Goal: Information Seeking & Learning: Understand process/instructions

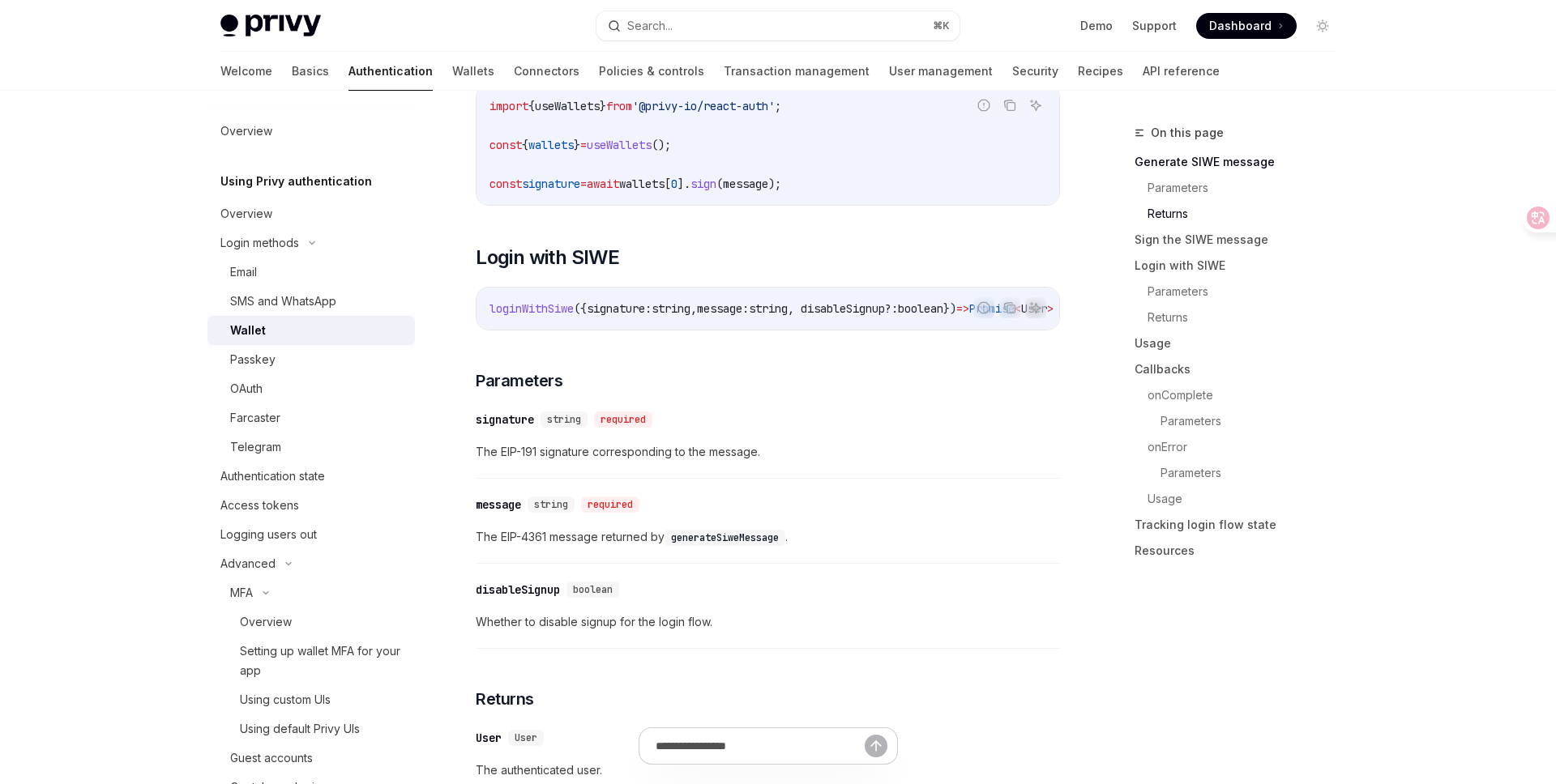
scroll to position [1339, 0]
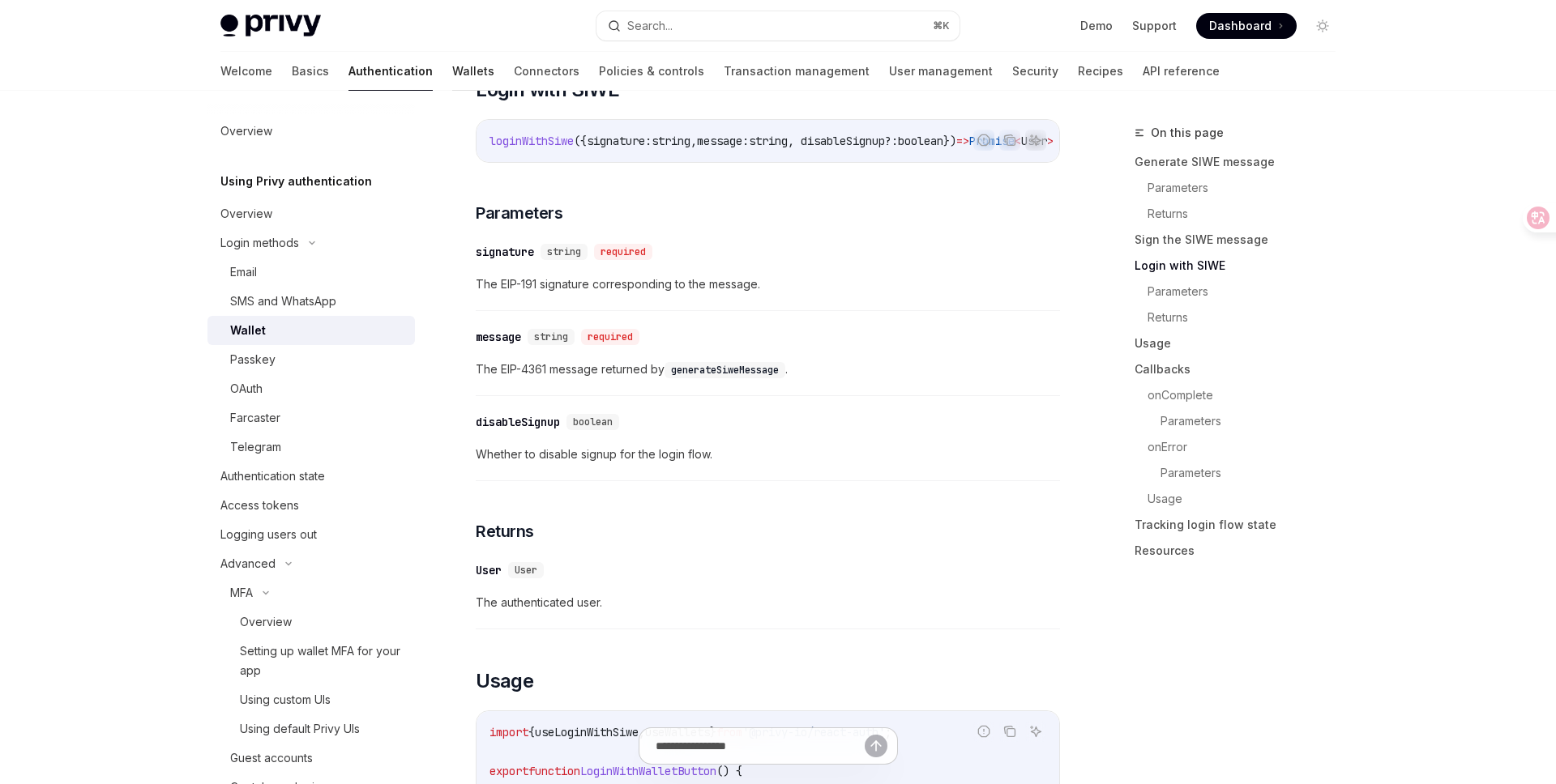
click at [452, 75] on link "Wallets" at bounding box center [473, 71] width 42 height 39
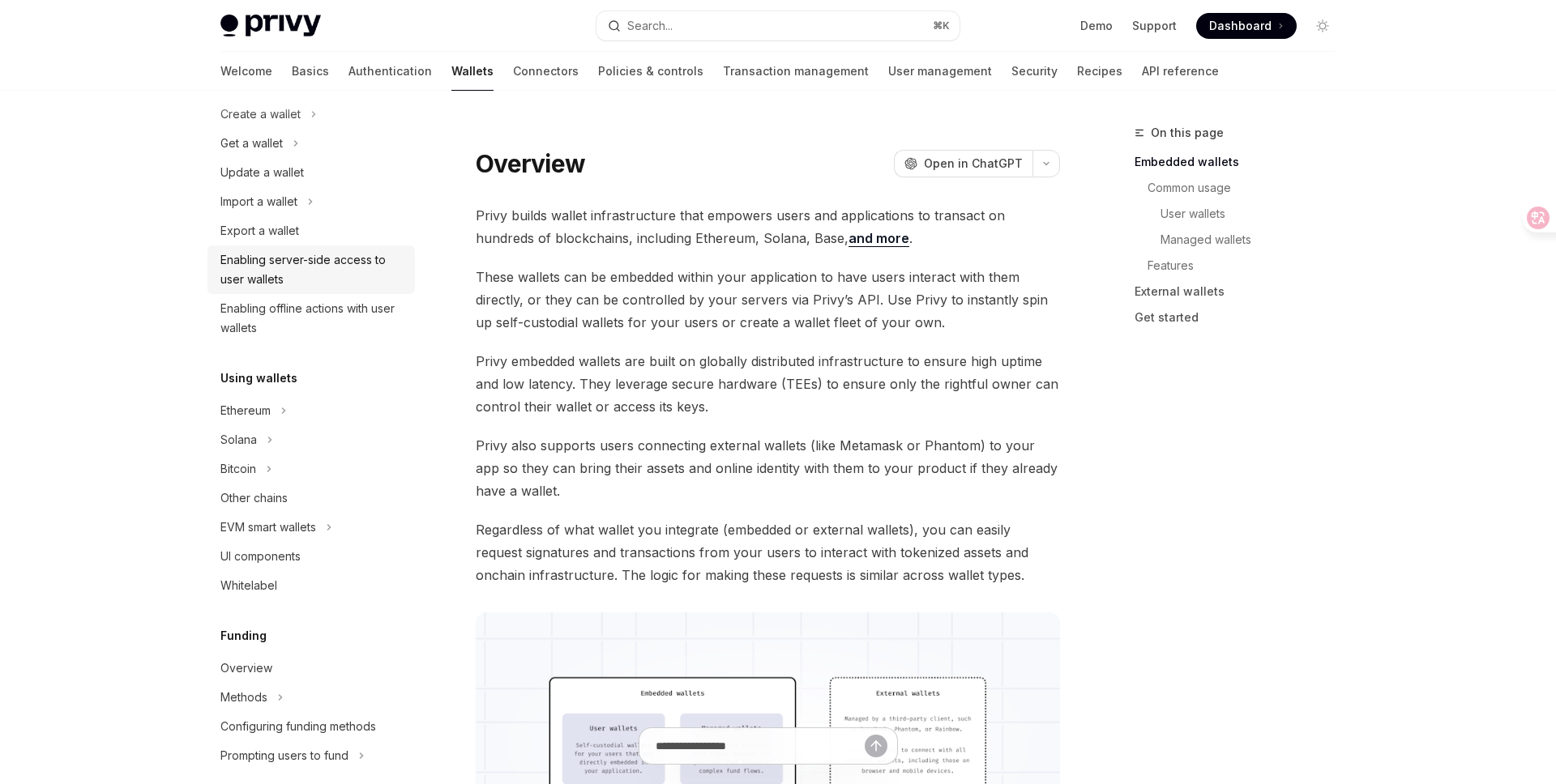
scroll to position [137, 0]
click at [280, 411] on icon at bounding box center [283, 410] width 7 height 19
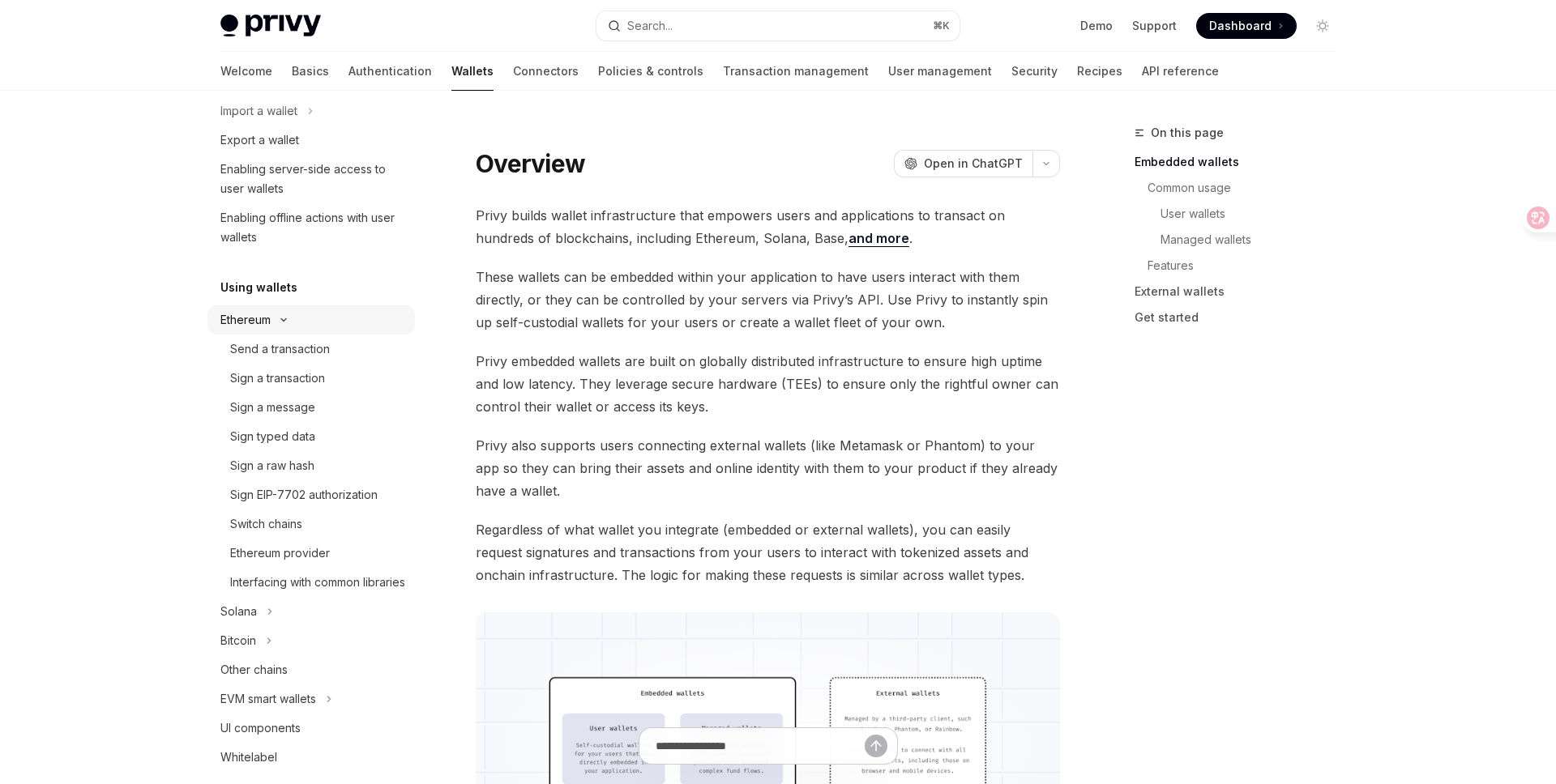
scroll to position [229, 0]
click at [275, 317] on icon at bounding box center [283, 318] width 19 height 7
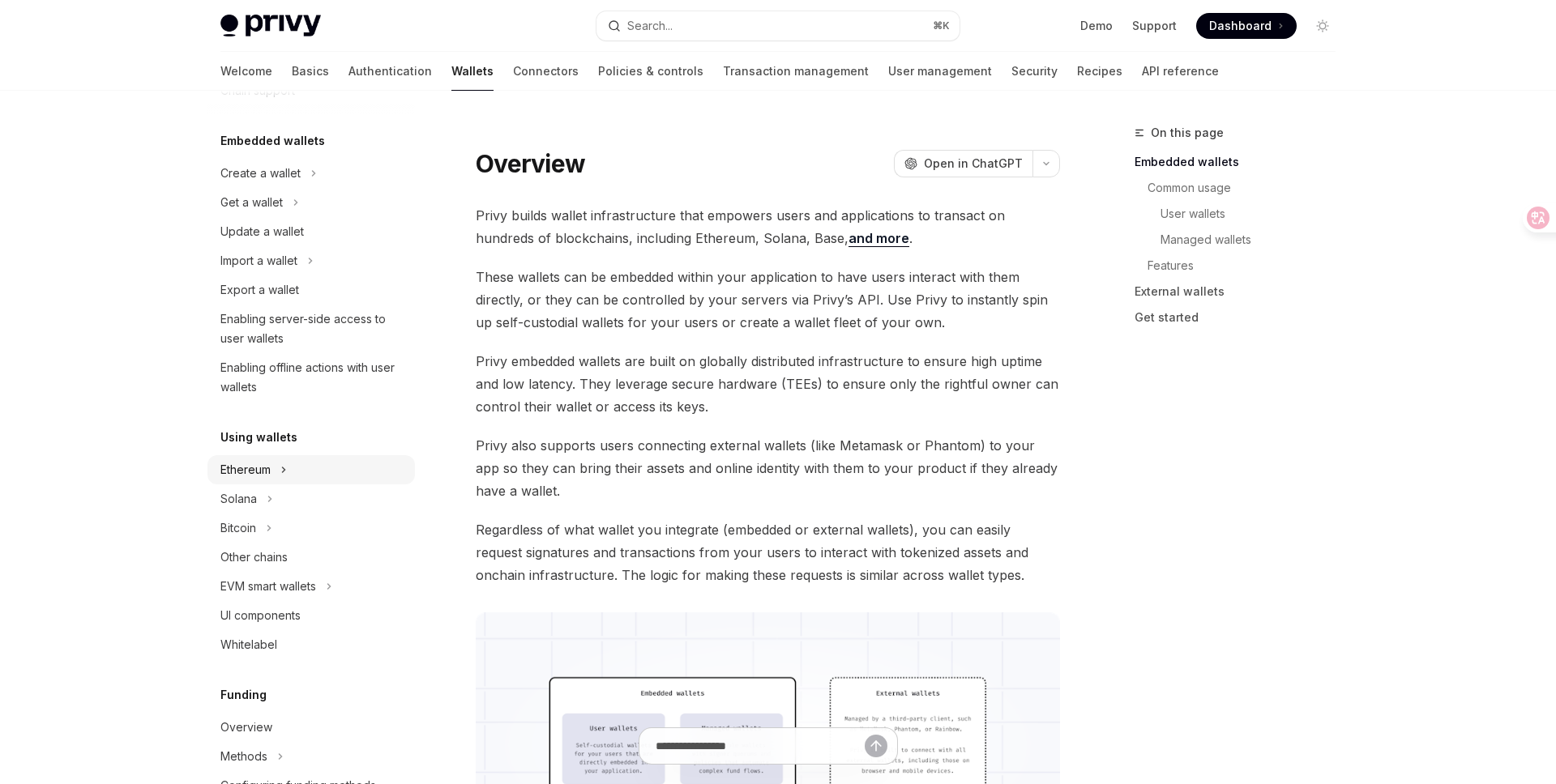
scroll to position [0, 0]
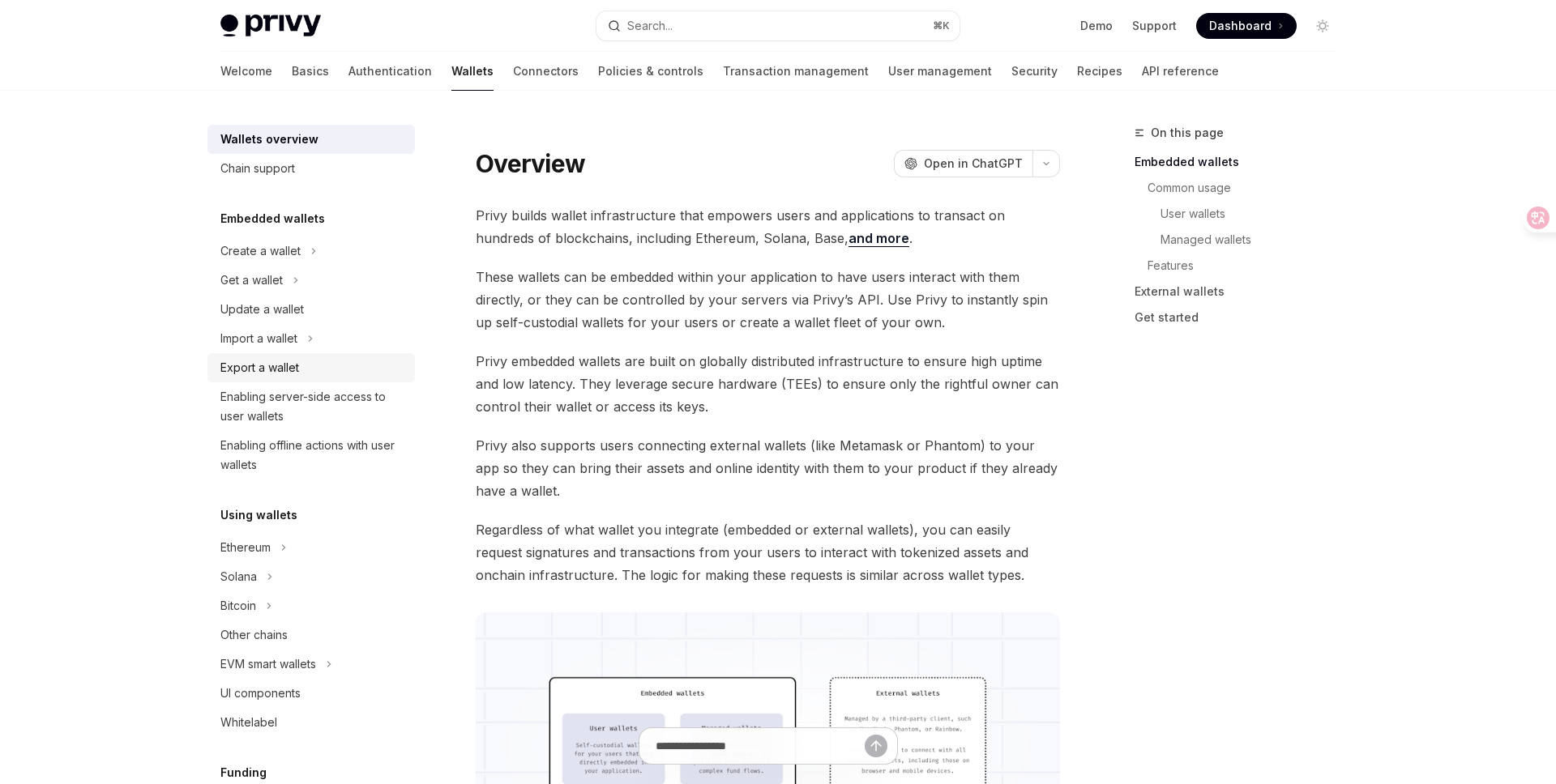
click at [299, 370] on div "Export a wallet" at bounding box center [260, 368] width 79 height 19
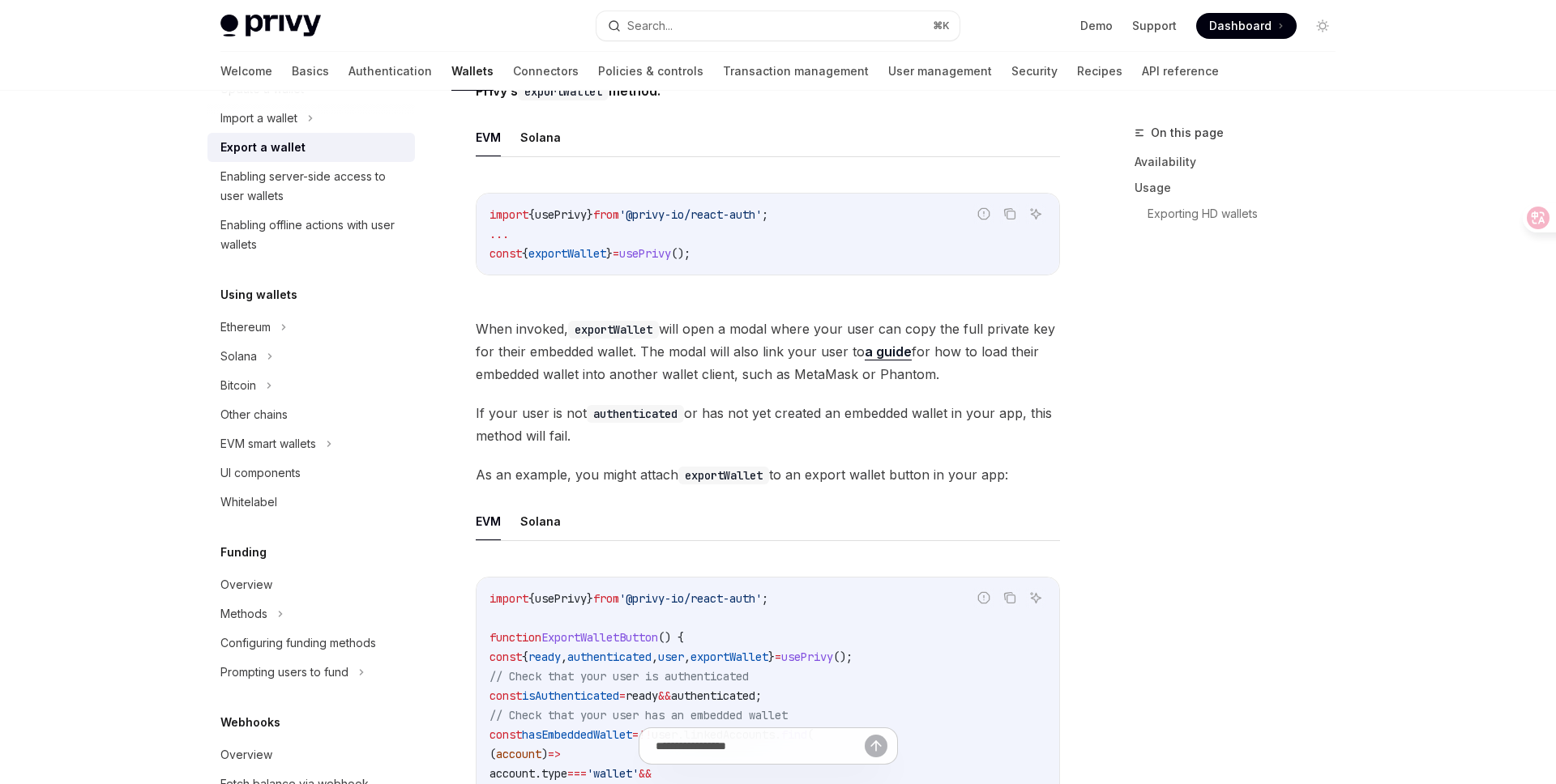
scroll to position [219, 0]
click at [281, 325] on icon at bounding box center [283, 329] width 7 height 19
type textarea "*"
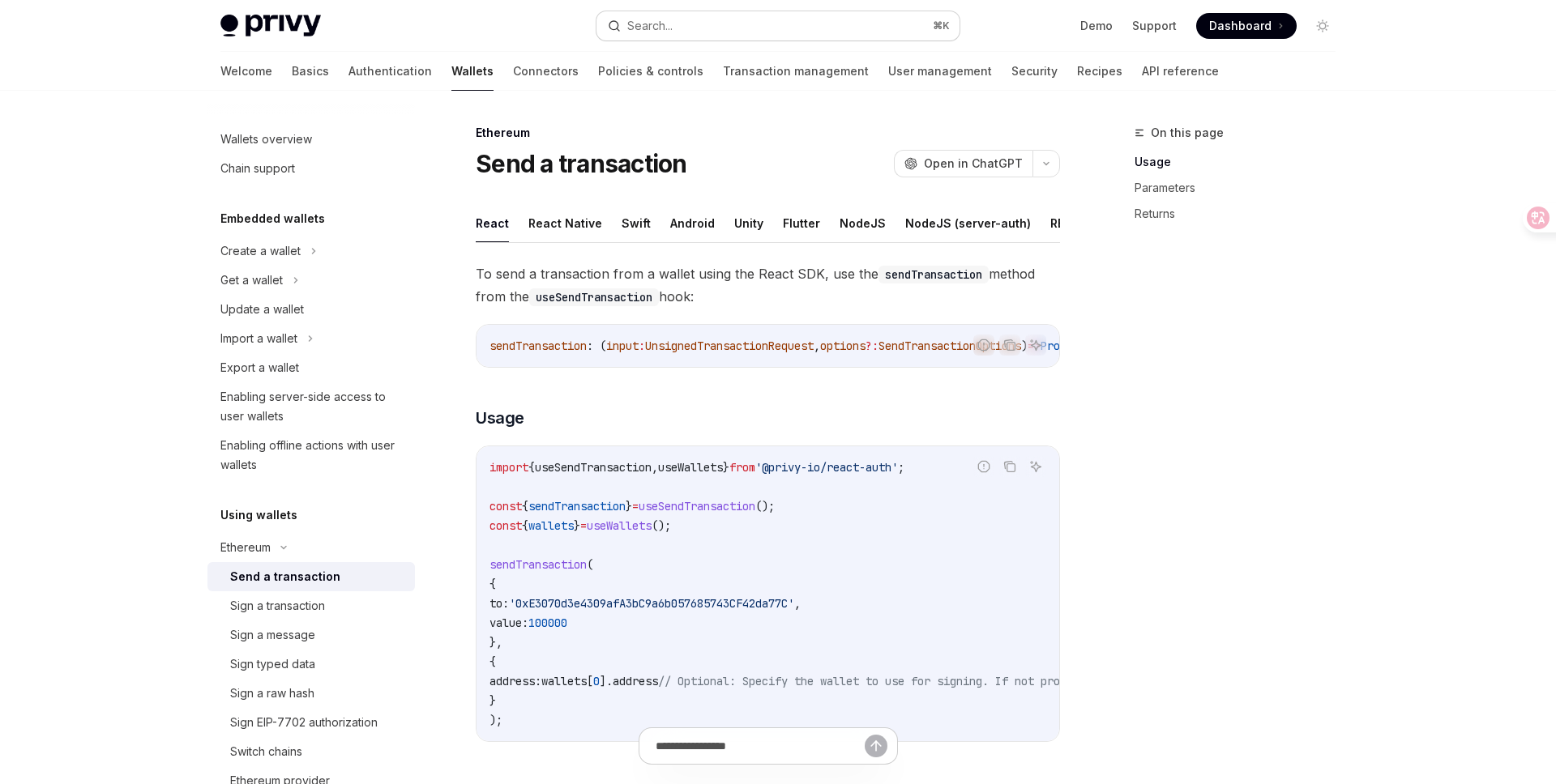
click at [689, 17] on button "Search... ⌘ K" at bounding box center [778, 26] width 363 height 29
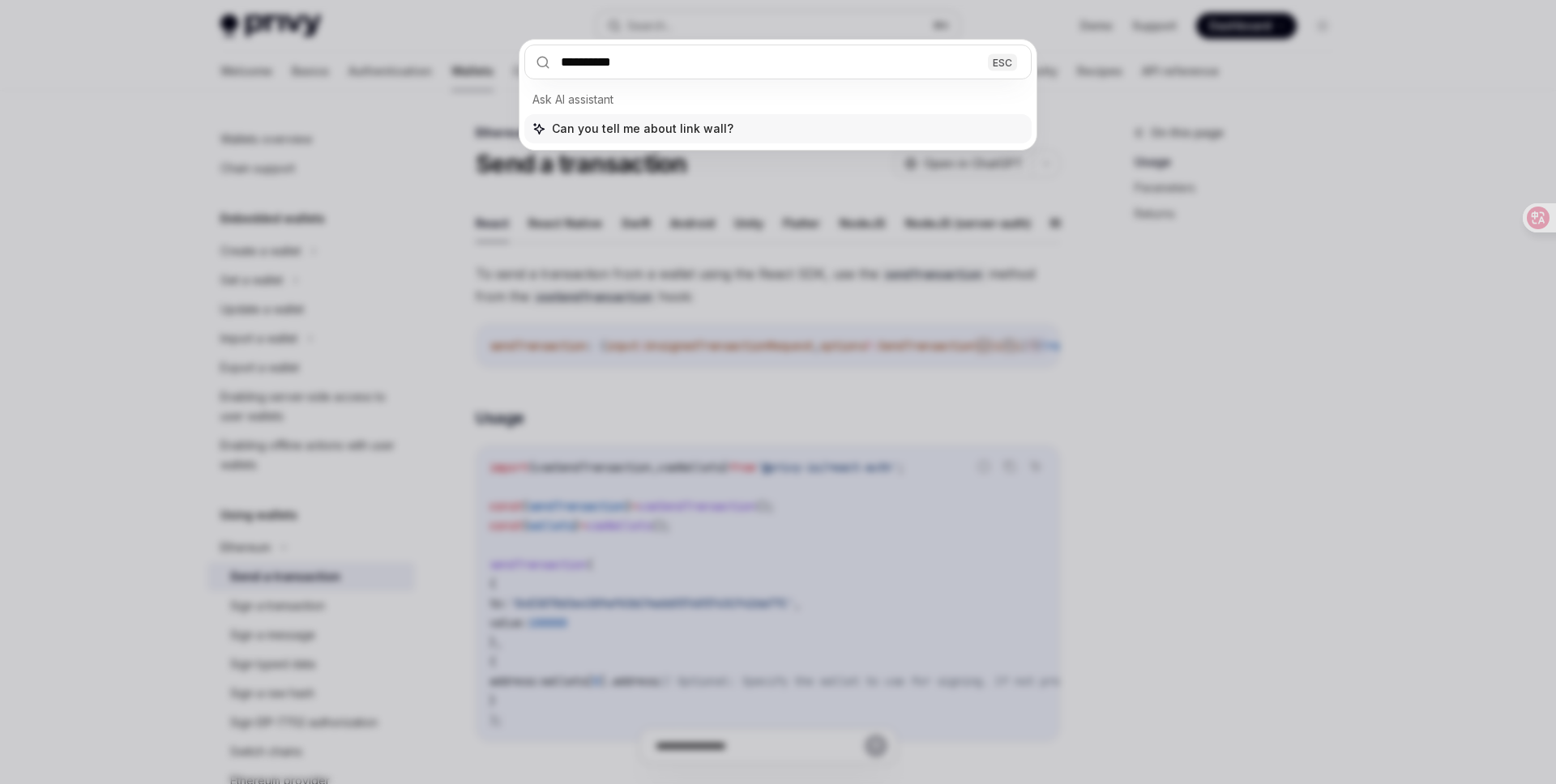
type input "**********"
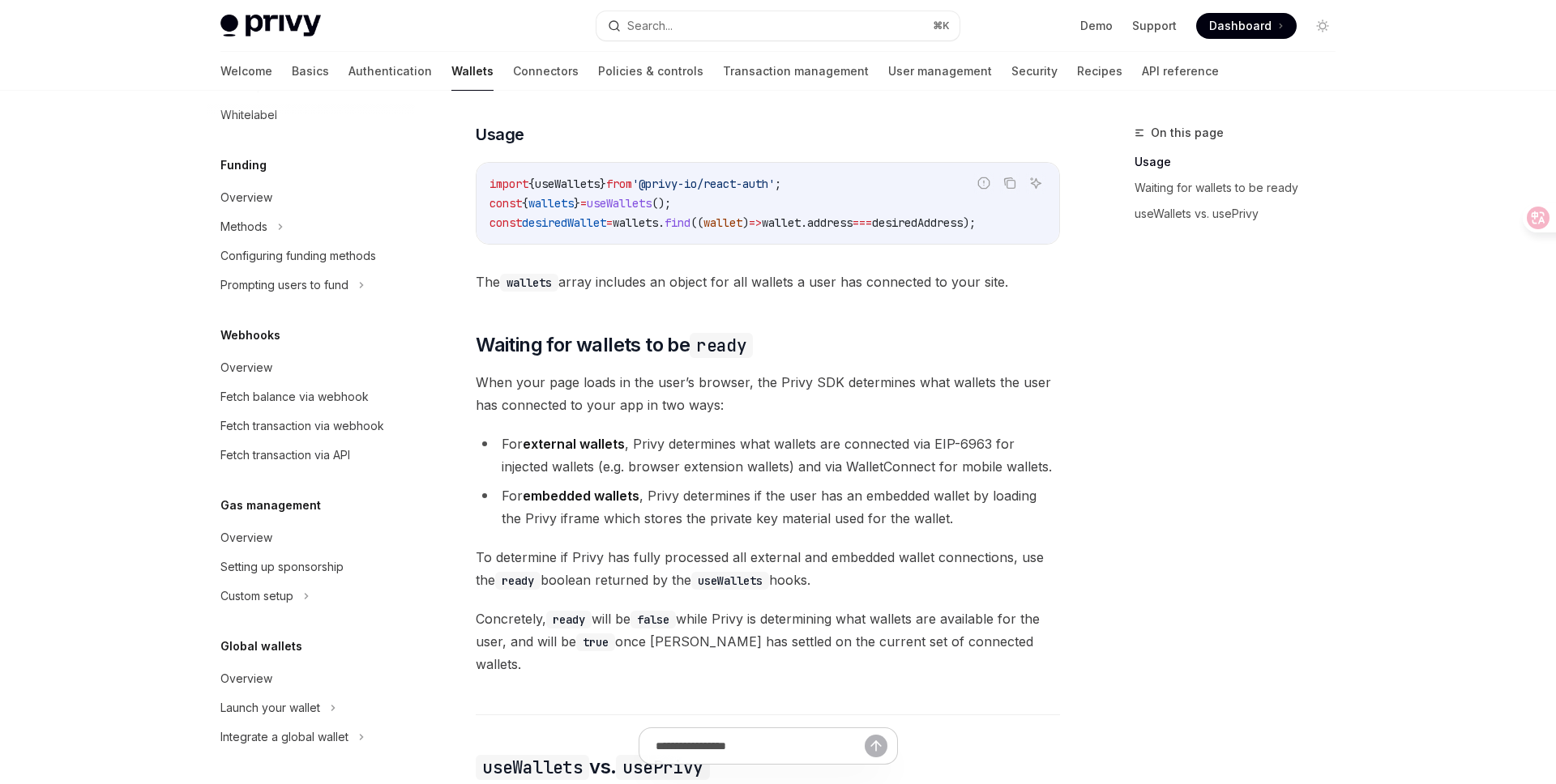
scroll to position [725, 0]
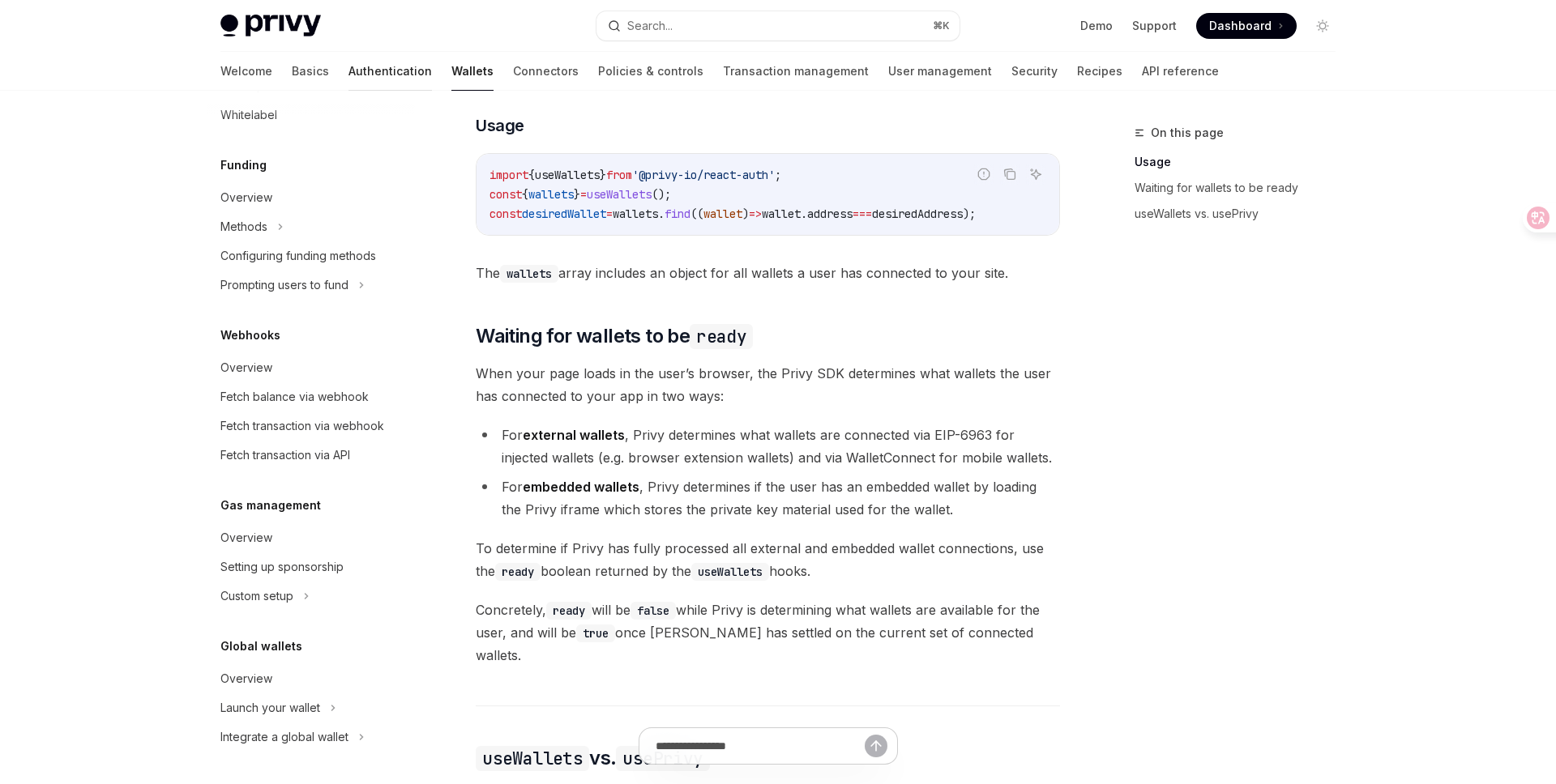
click at [348, 70] on link "Authentication" at bounding box center [390, 71] width 84 height 39
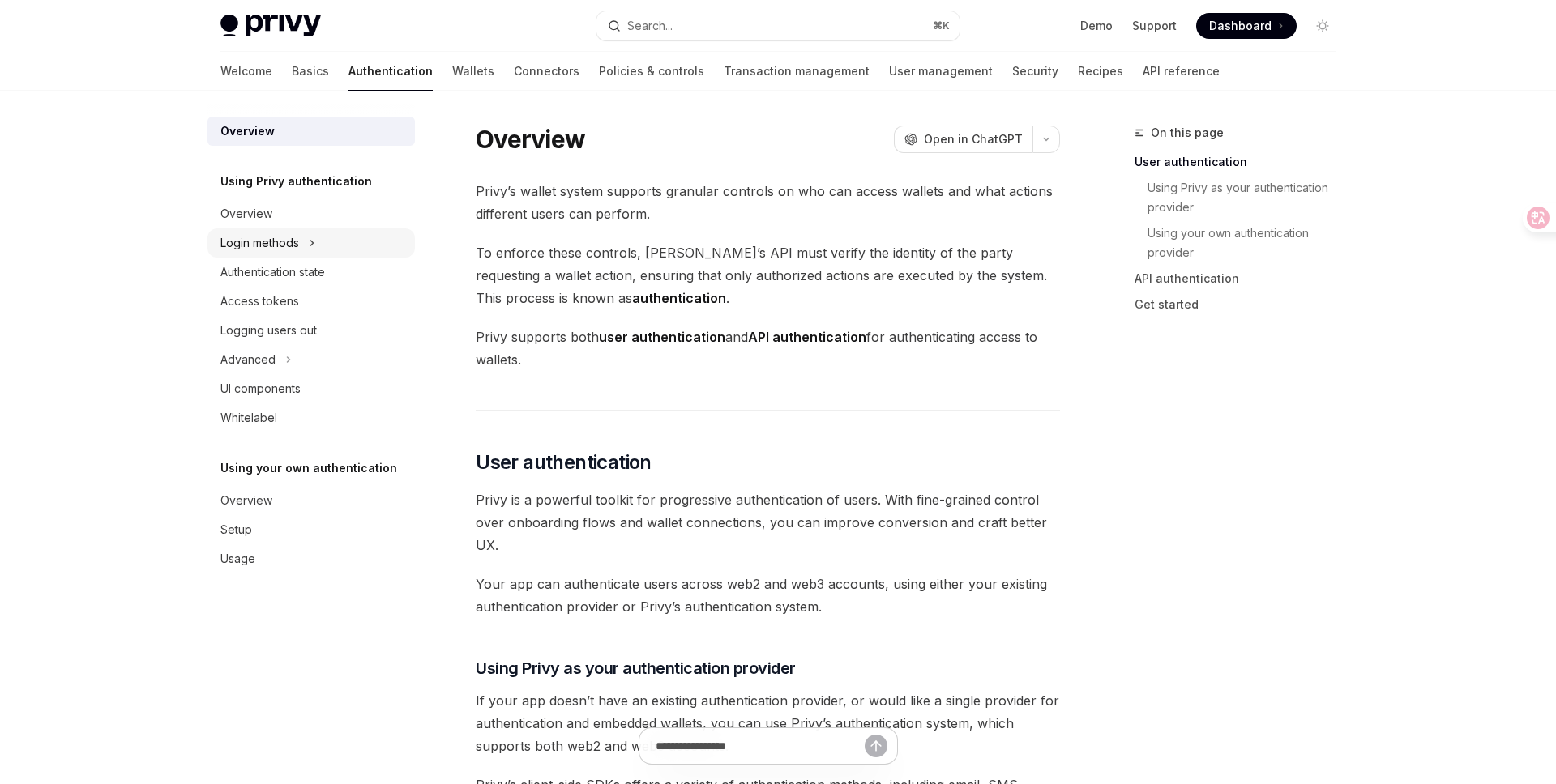
click at [309, 250] on icon at bounding box center [312, 243] width 7 height 19
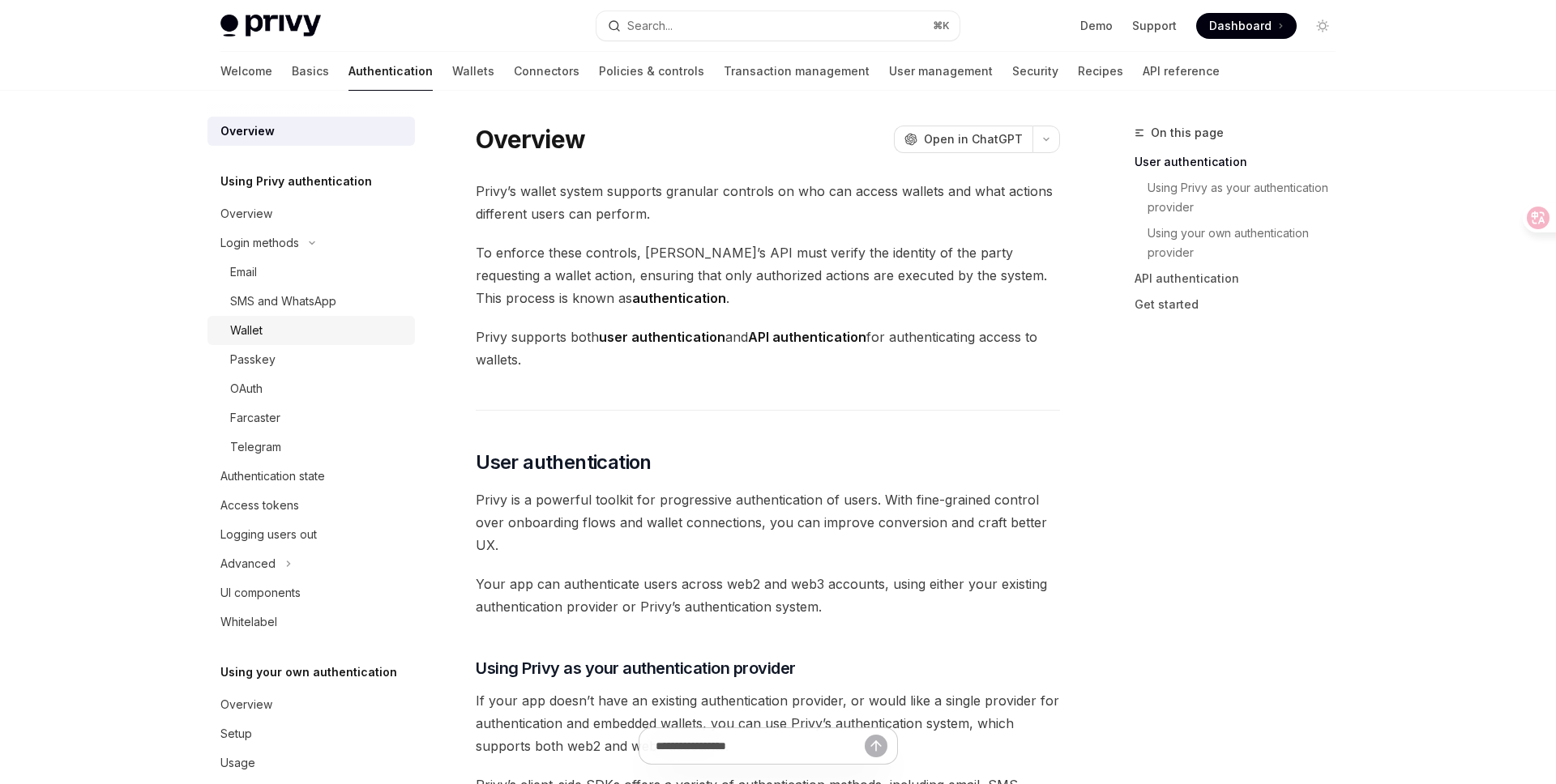
click at [268, 336] on div "Wallet" at bounding box center [318, 330] width 175 height 19
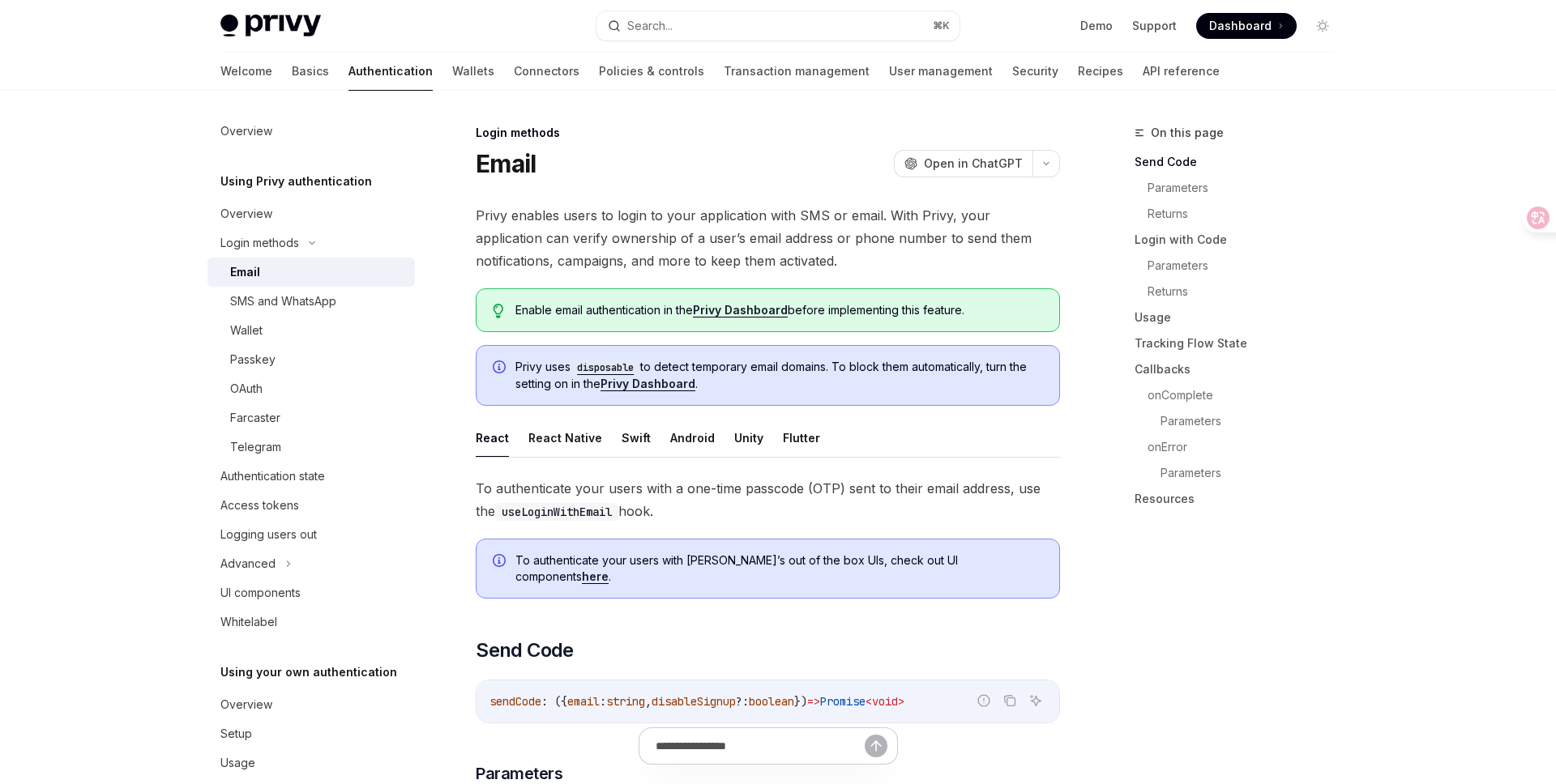
click at [1280, 615] on div "On this page Send Code Parameters Returns Login with Code Parameters Returns Us…" at bounding box center [1225, 453] width 247 height 661
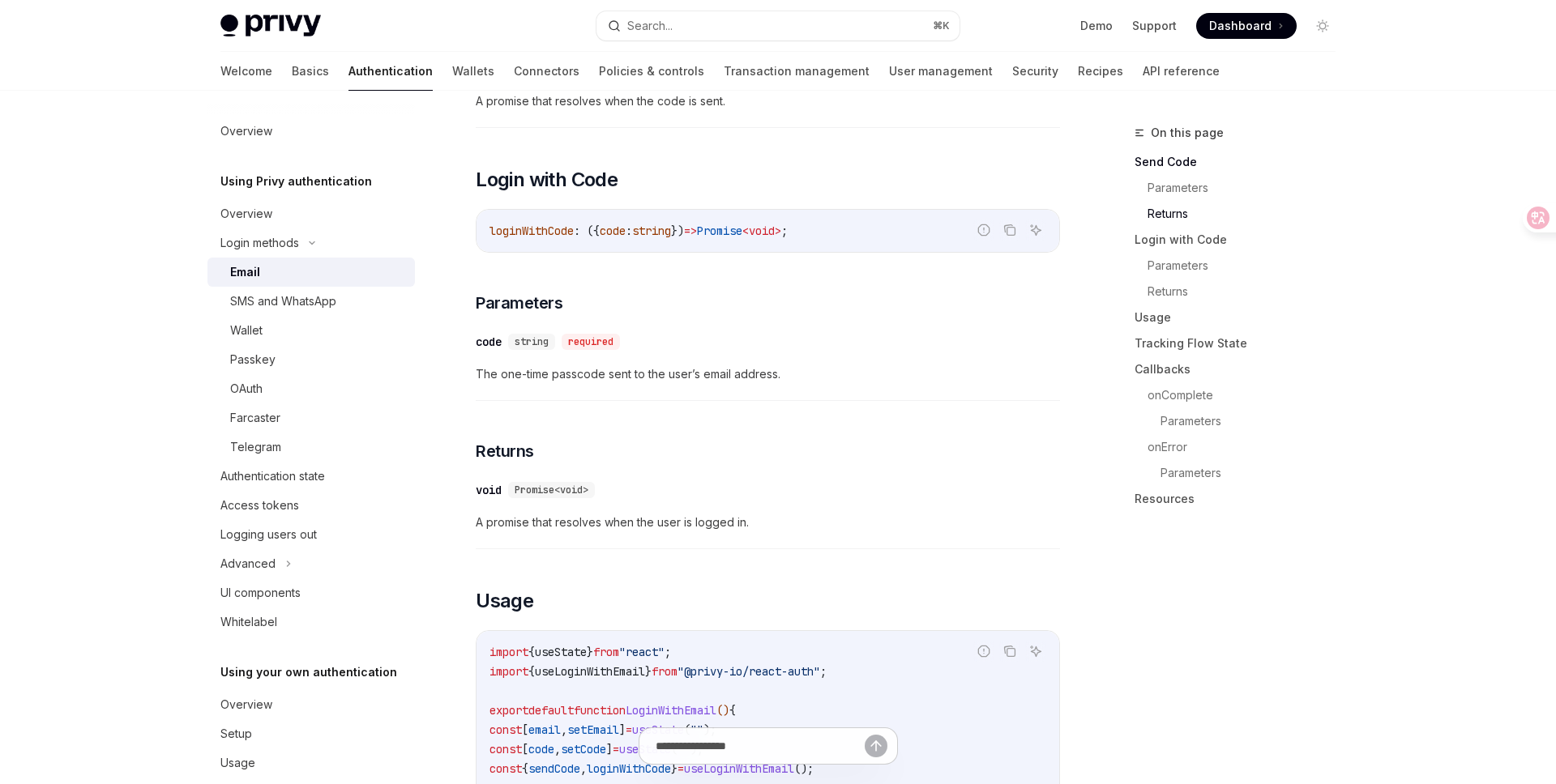
scroll to position [985, 0]
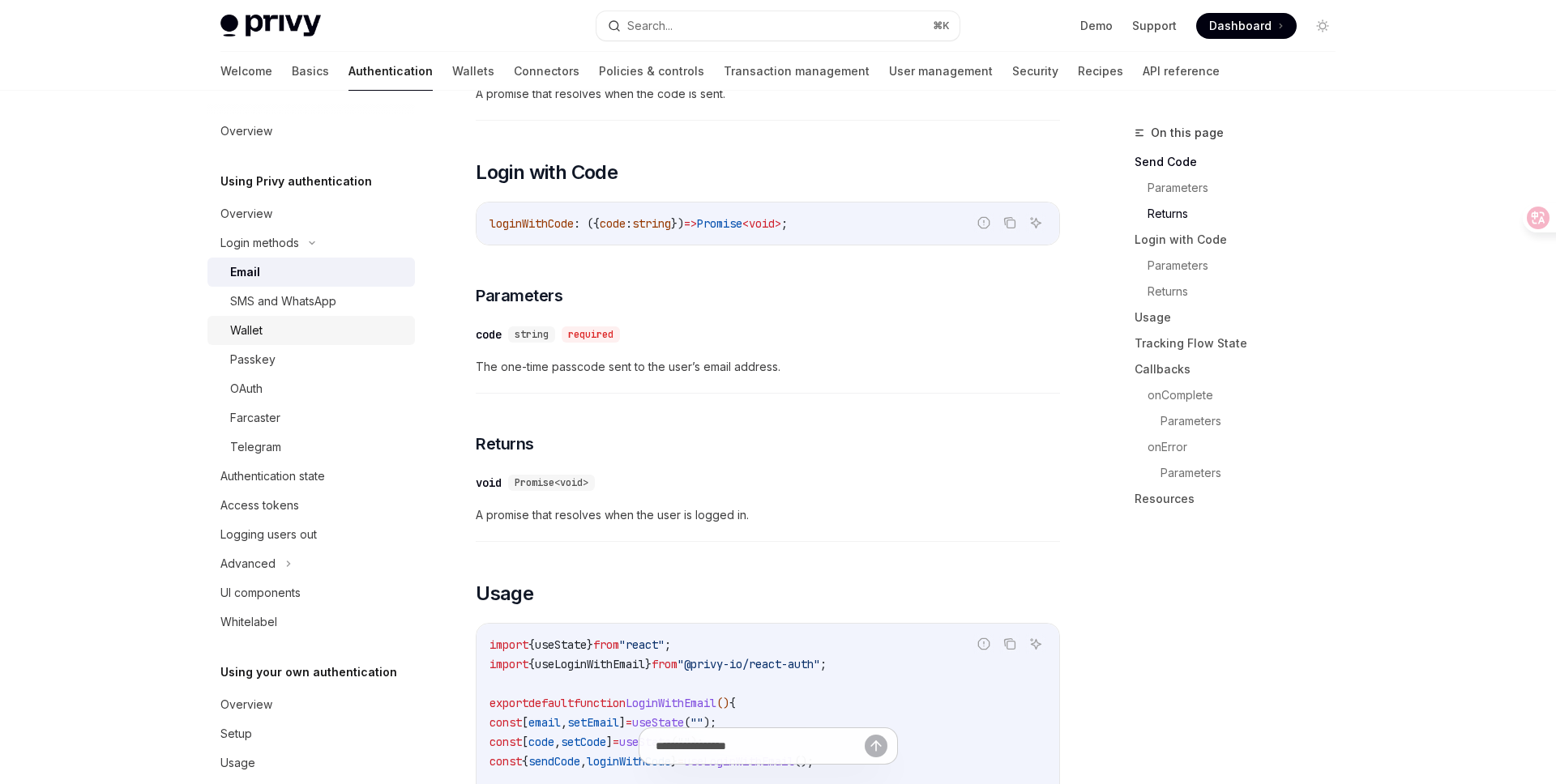
click at [250, 335] on div "Wallet" at bounding box center [247, 330] width 33 height 19
click at [258, 334] on div "Wallet" at bounding box center [247, 330] width 33 height 19
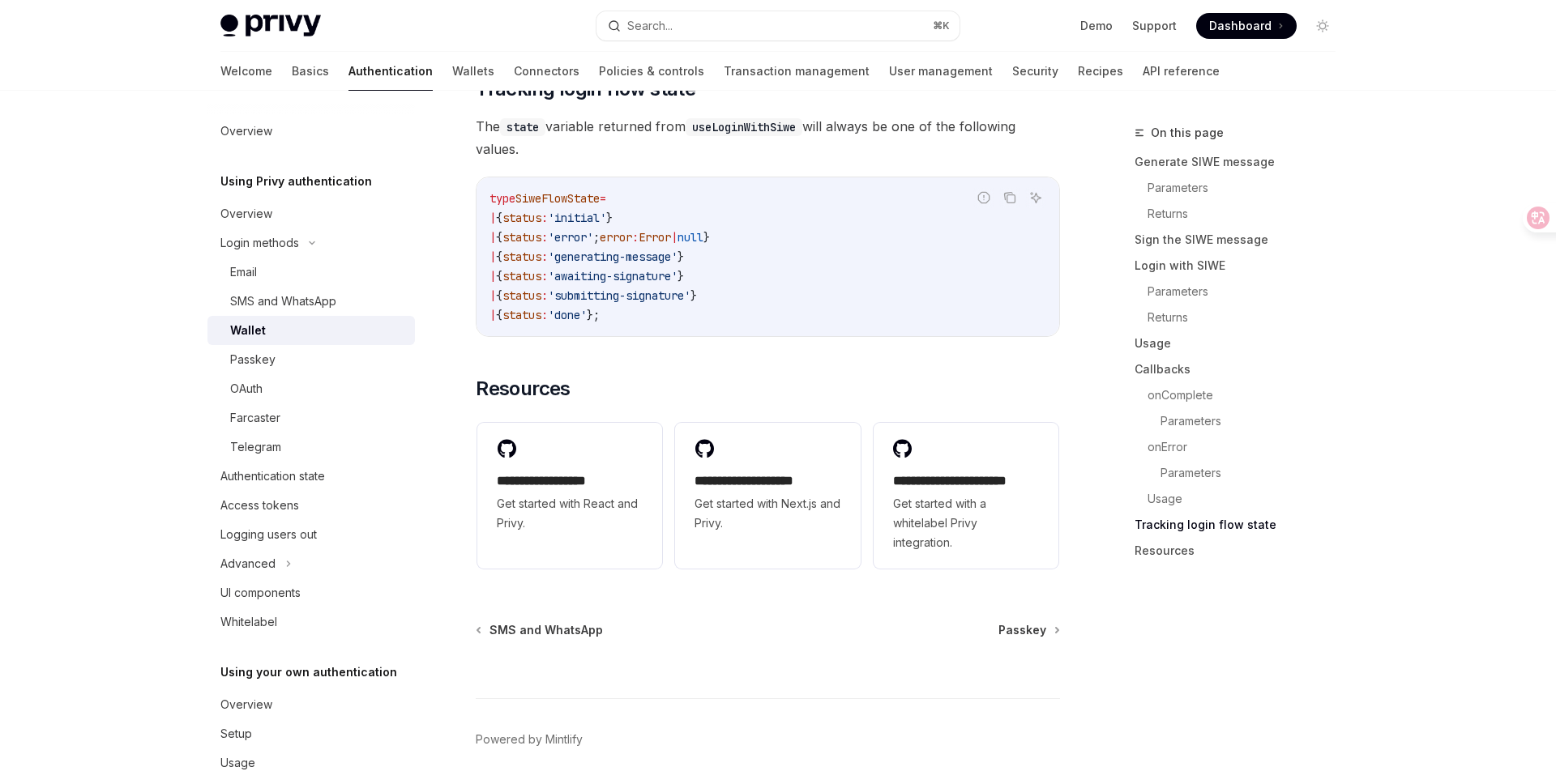
scroll to position [4156, 0]
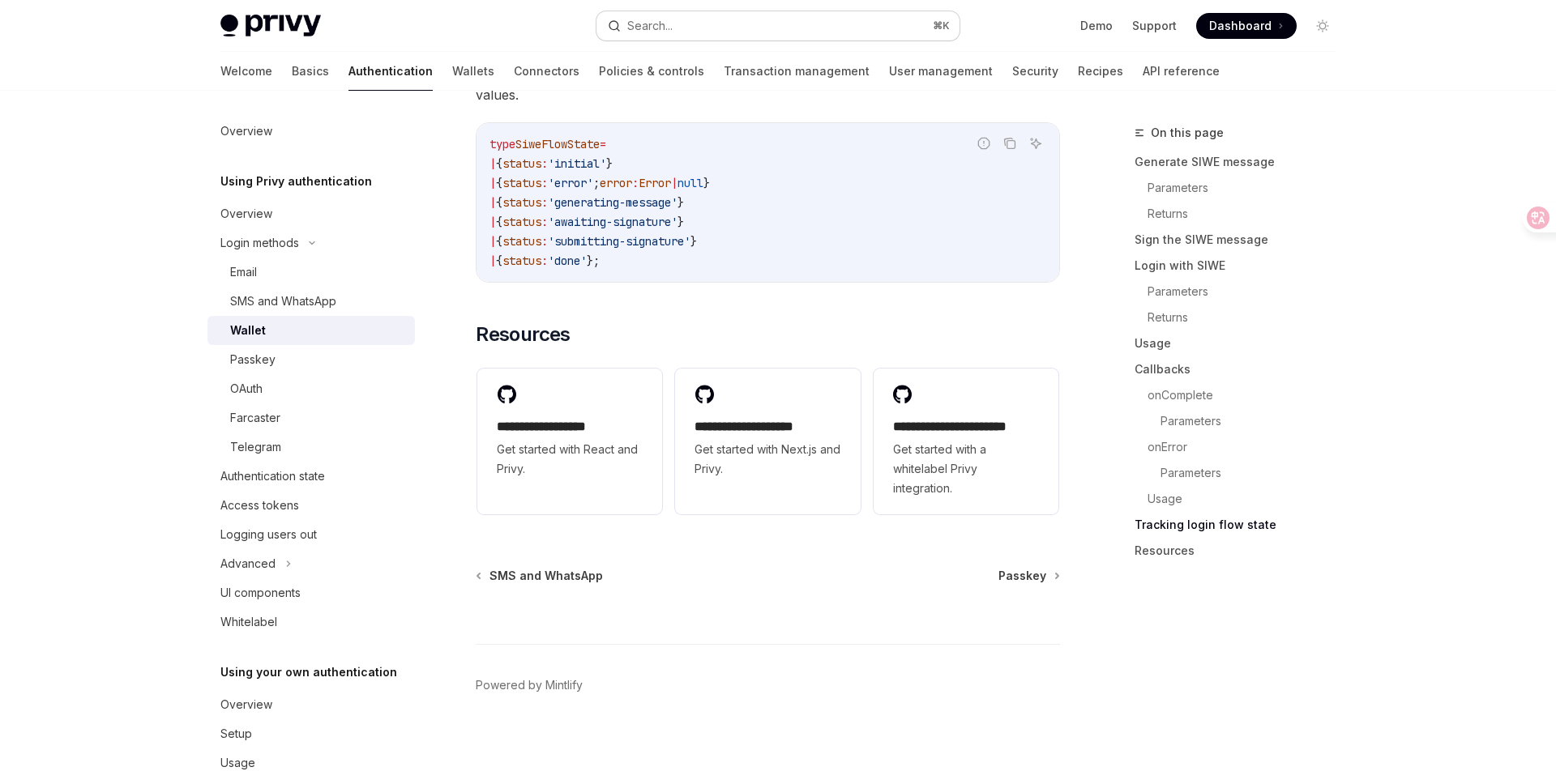
click at [685, 29] on button "Search... ⌘ K" at bounding box center [778, 26] width 363 height 29
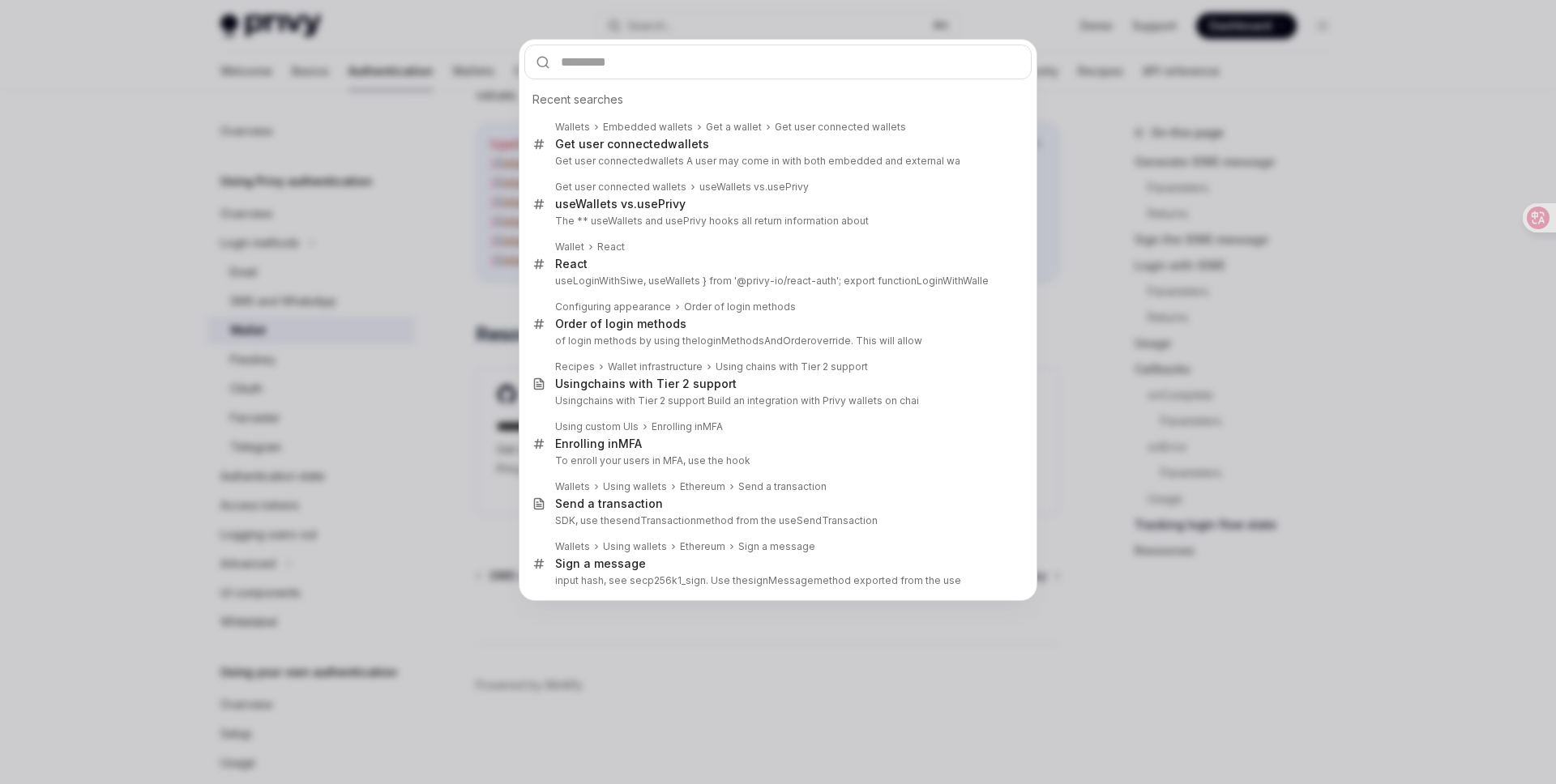
click at [442, 133] on div "Recent searches Wallets Embedded wallets Get a wallet Get user connected wallet…" at bounding box center [778, 392] width 1556 height 784
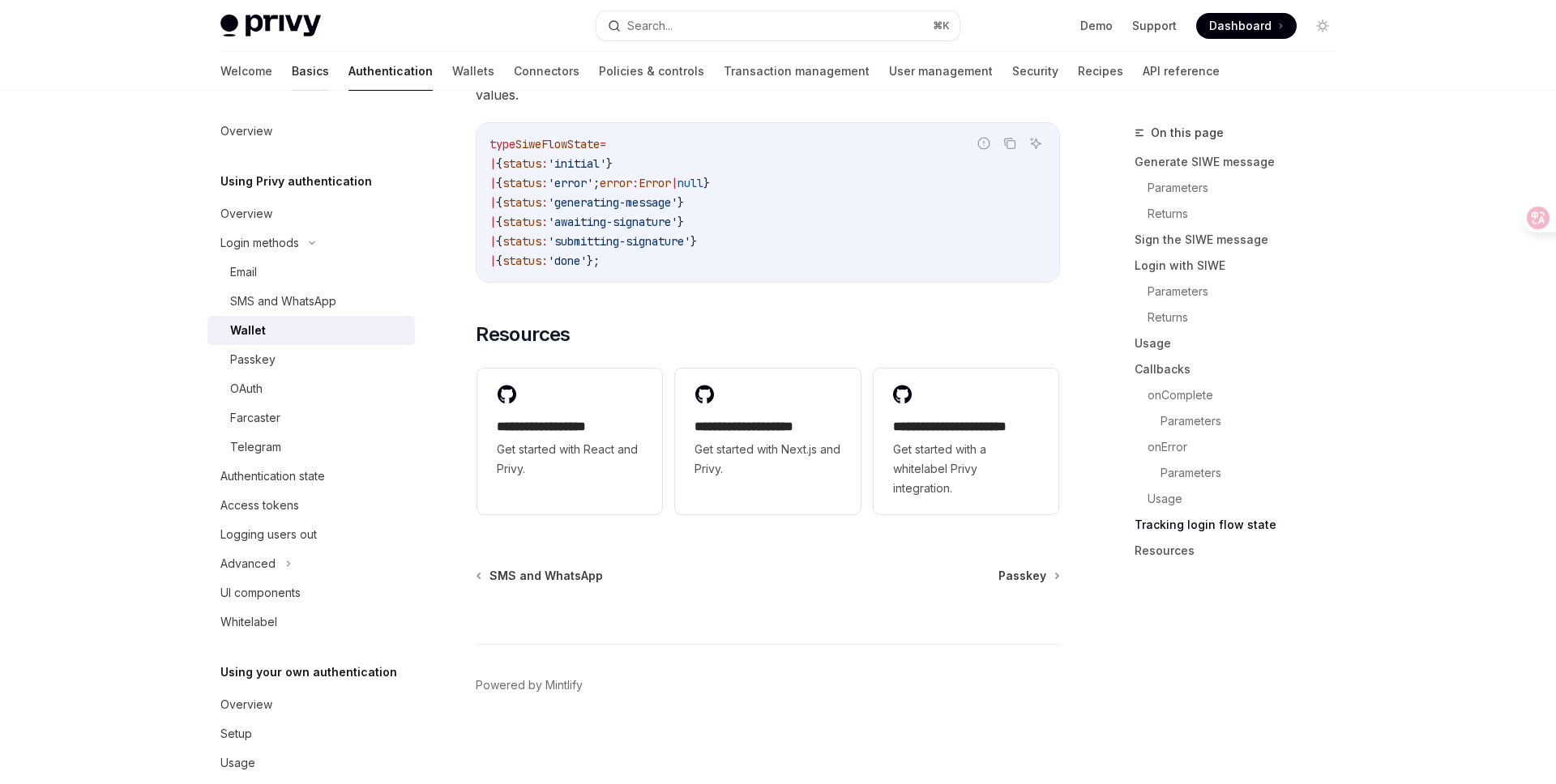
click at [292, 78] on link "Basics" at bounding box center [310, 71] width 37 height 39
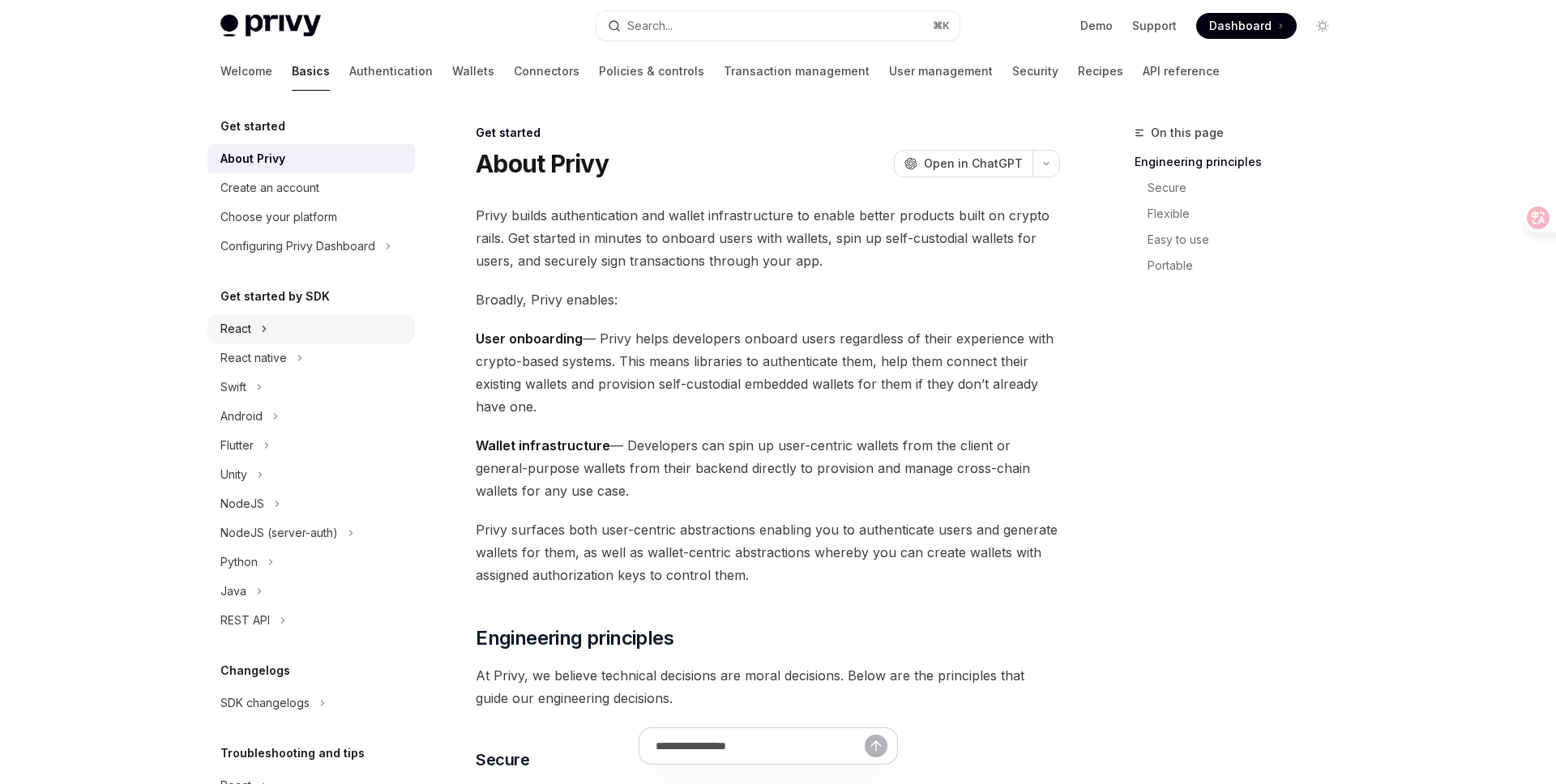
scroll to position [107, 0]
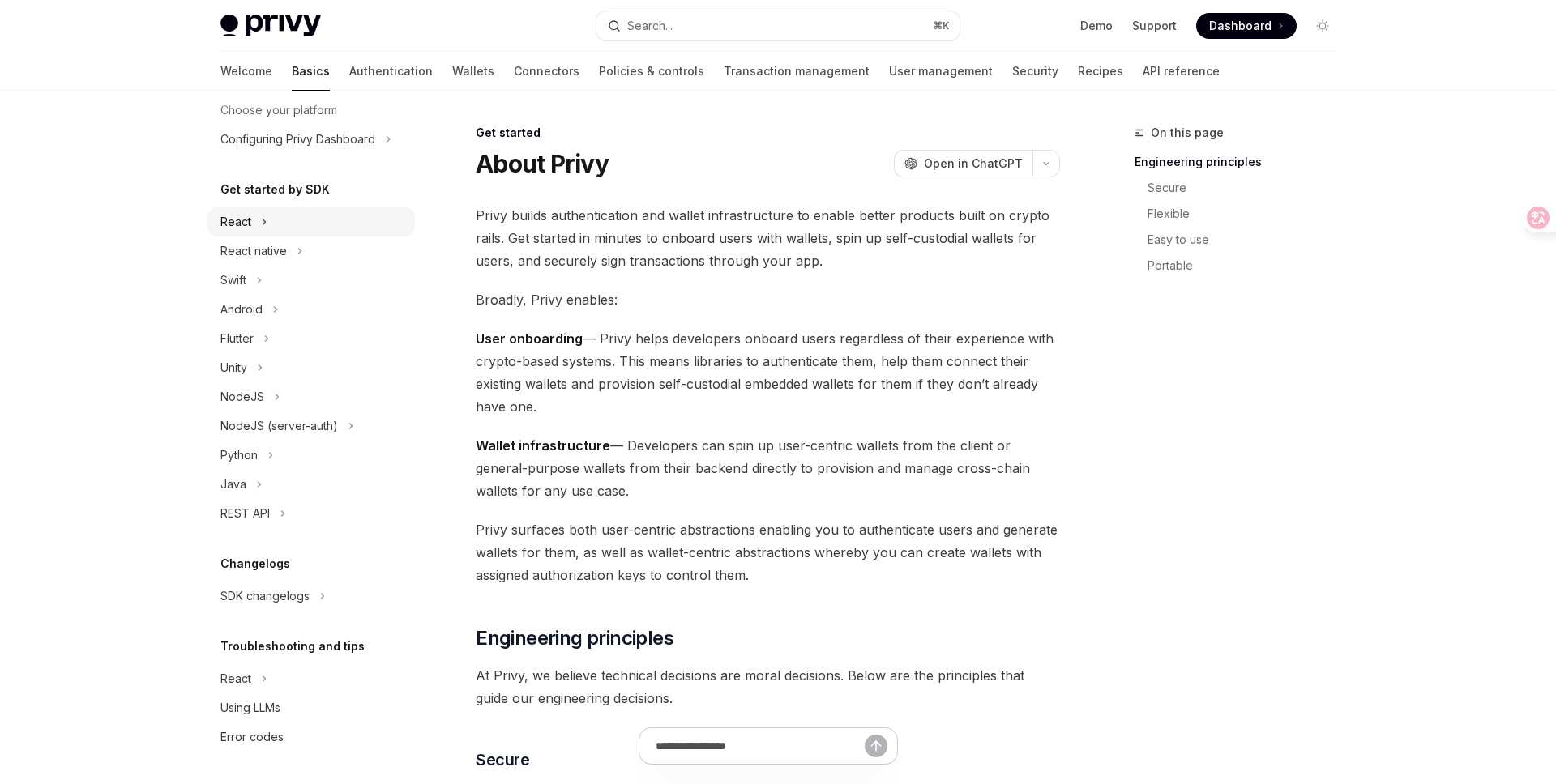
click at [257, 221] on button "React" at bounding box center [311, 222] width 207 height 29
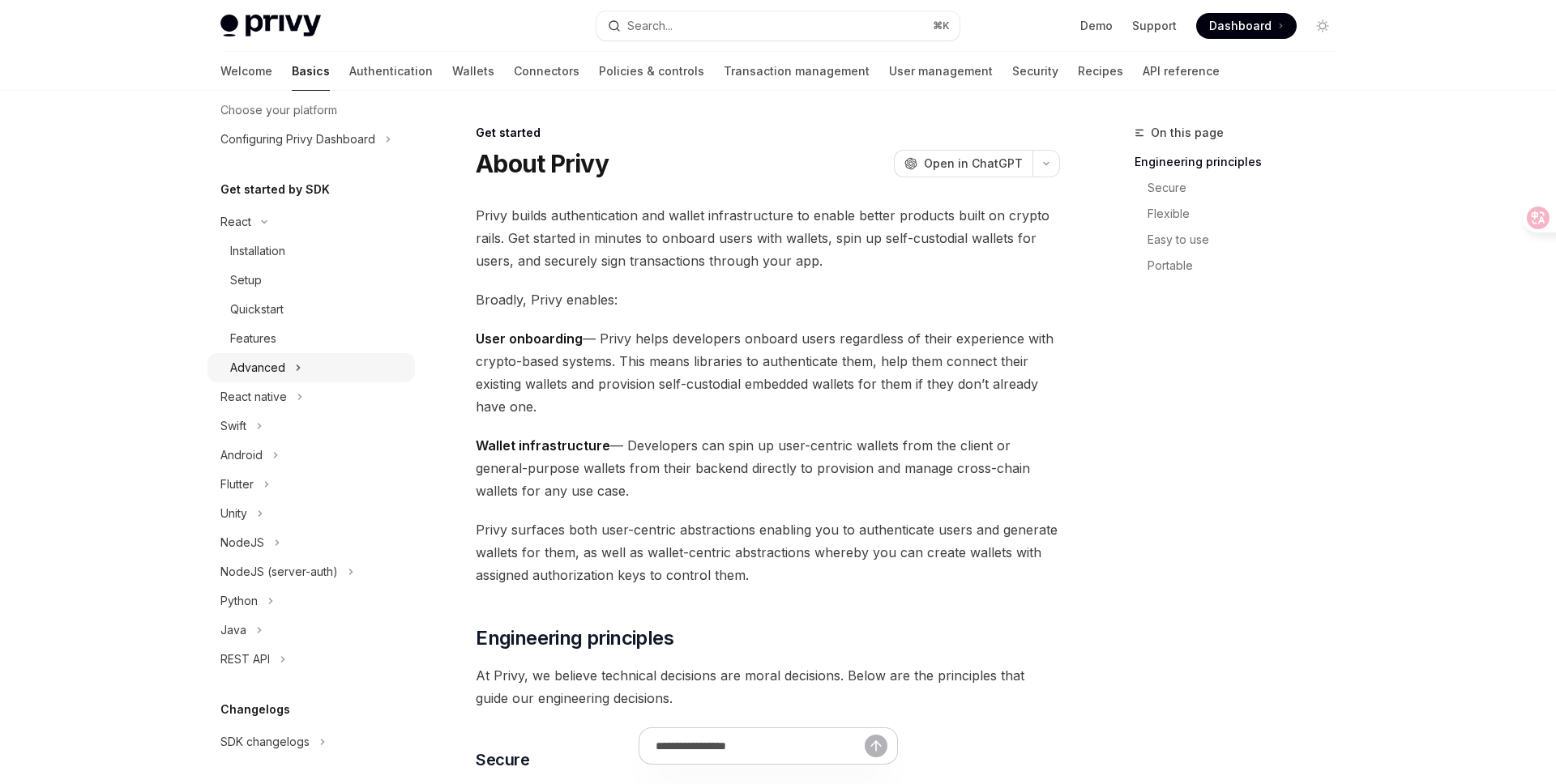
click at [298, 368] on icon at bounding box center [299, 368] width 3 height 5
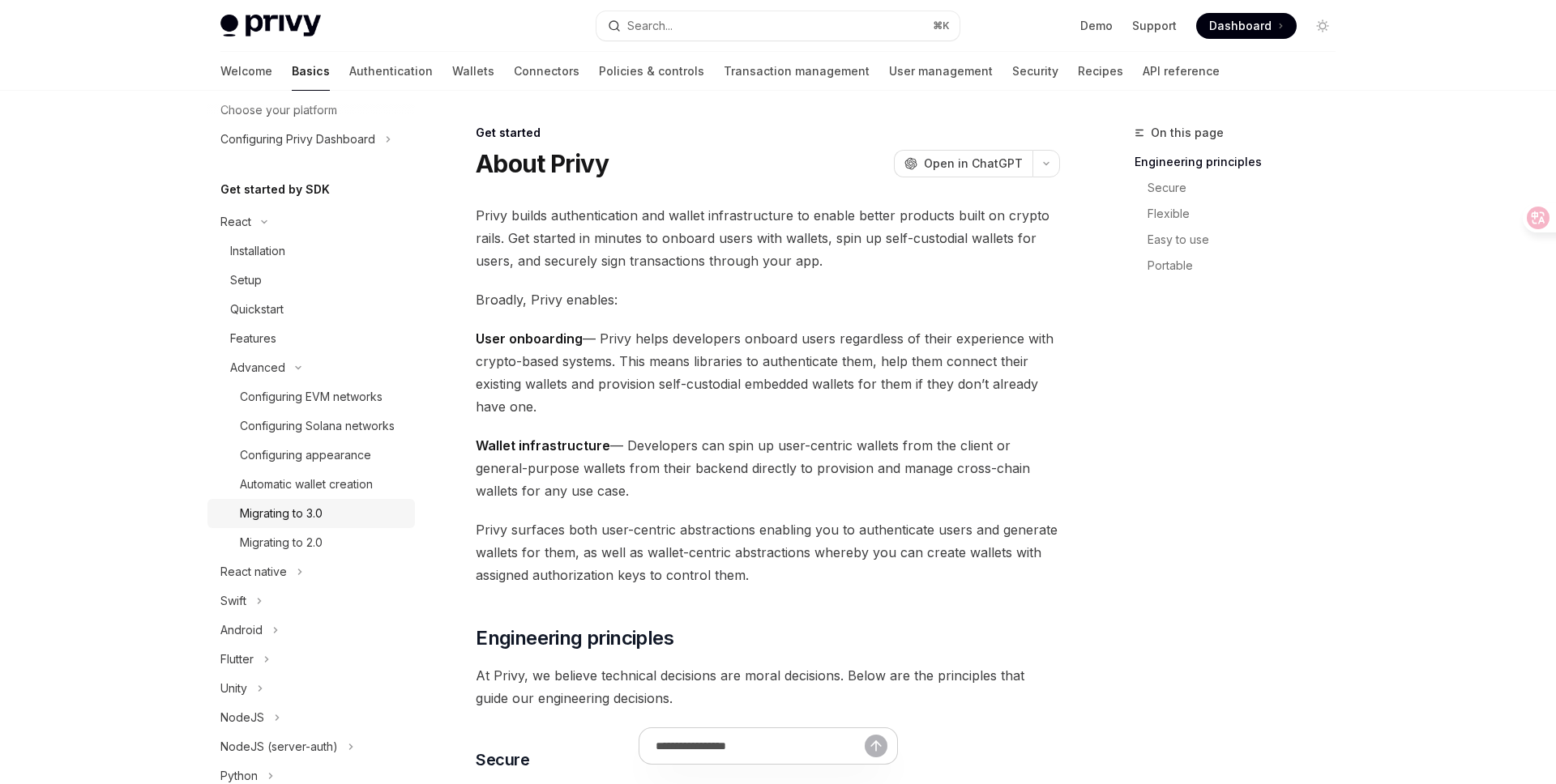
click at [323, 511] on div "Migrating to 3.0" at bounding box center [281, 513] width 83 height 19
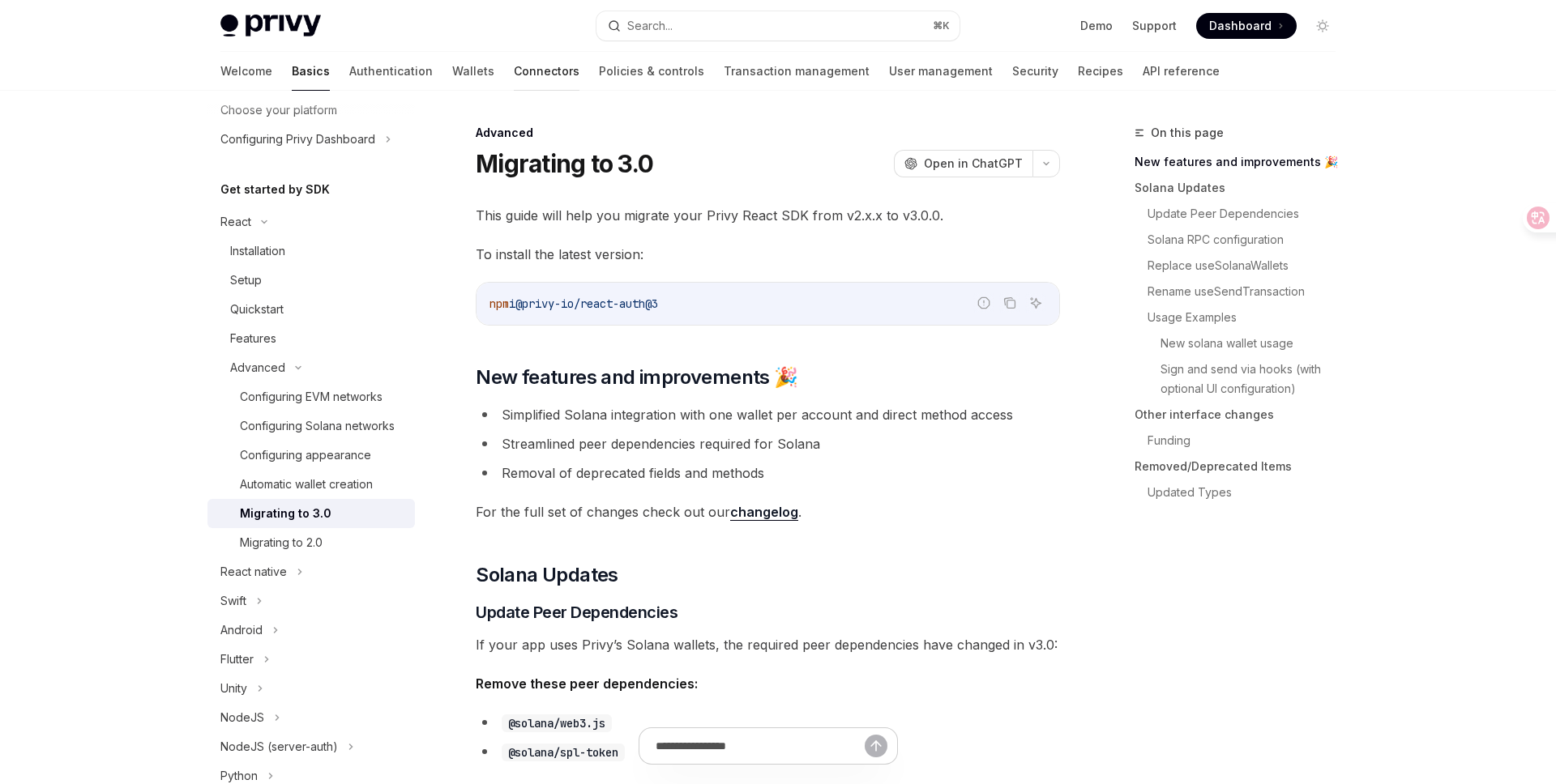
click at [514, 73] on link "Connectors" at bounding box center [546, 71] width 65 height 39
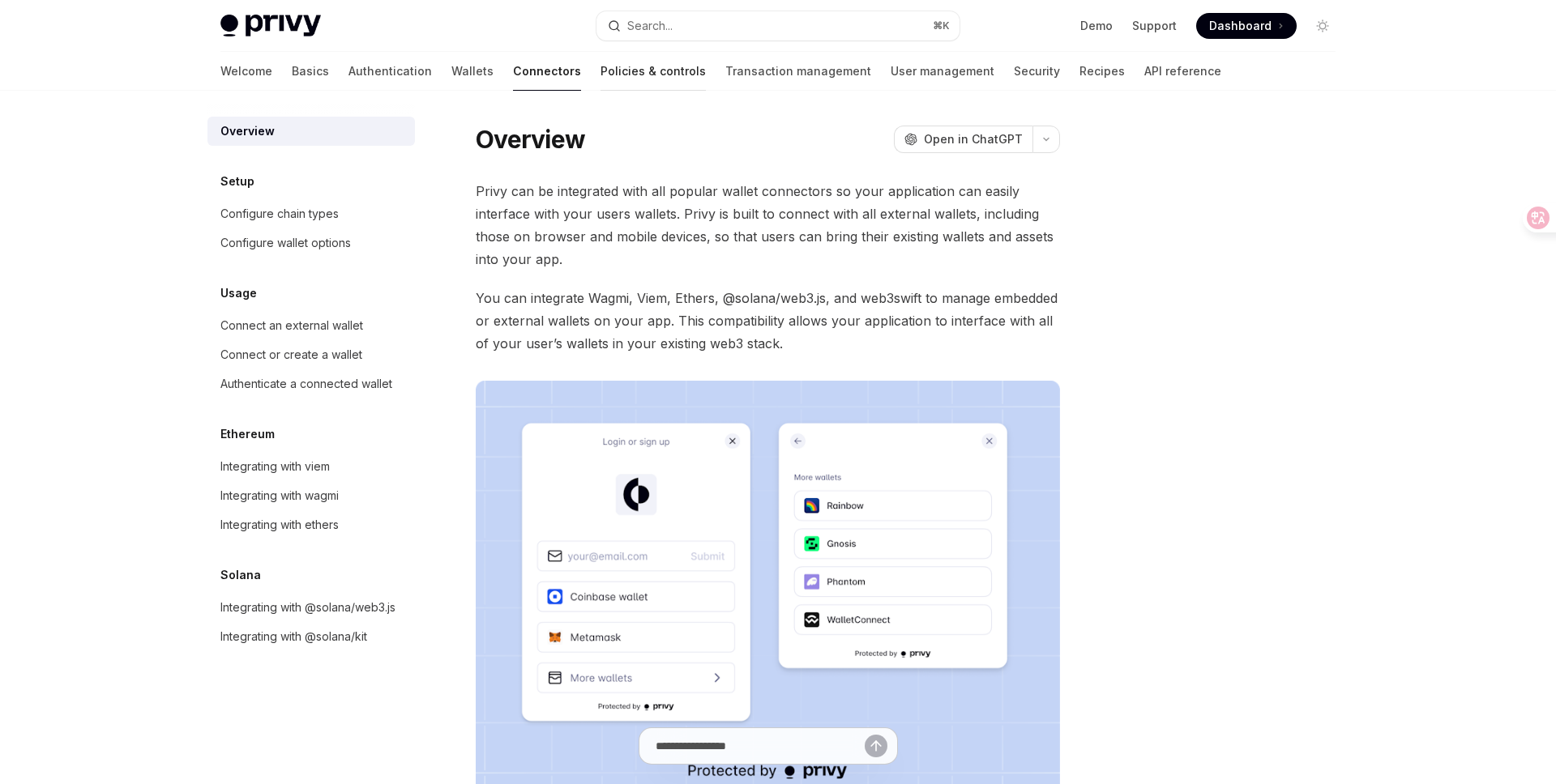
click at [600, 75] on link "Policies & controls" at bounding box center [653, 71] width 106 height 39
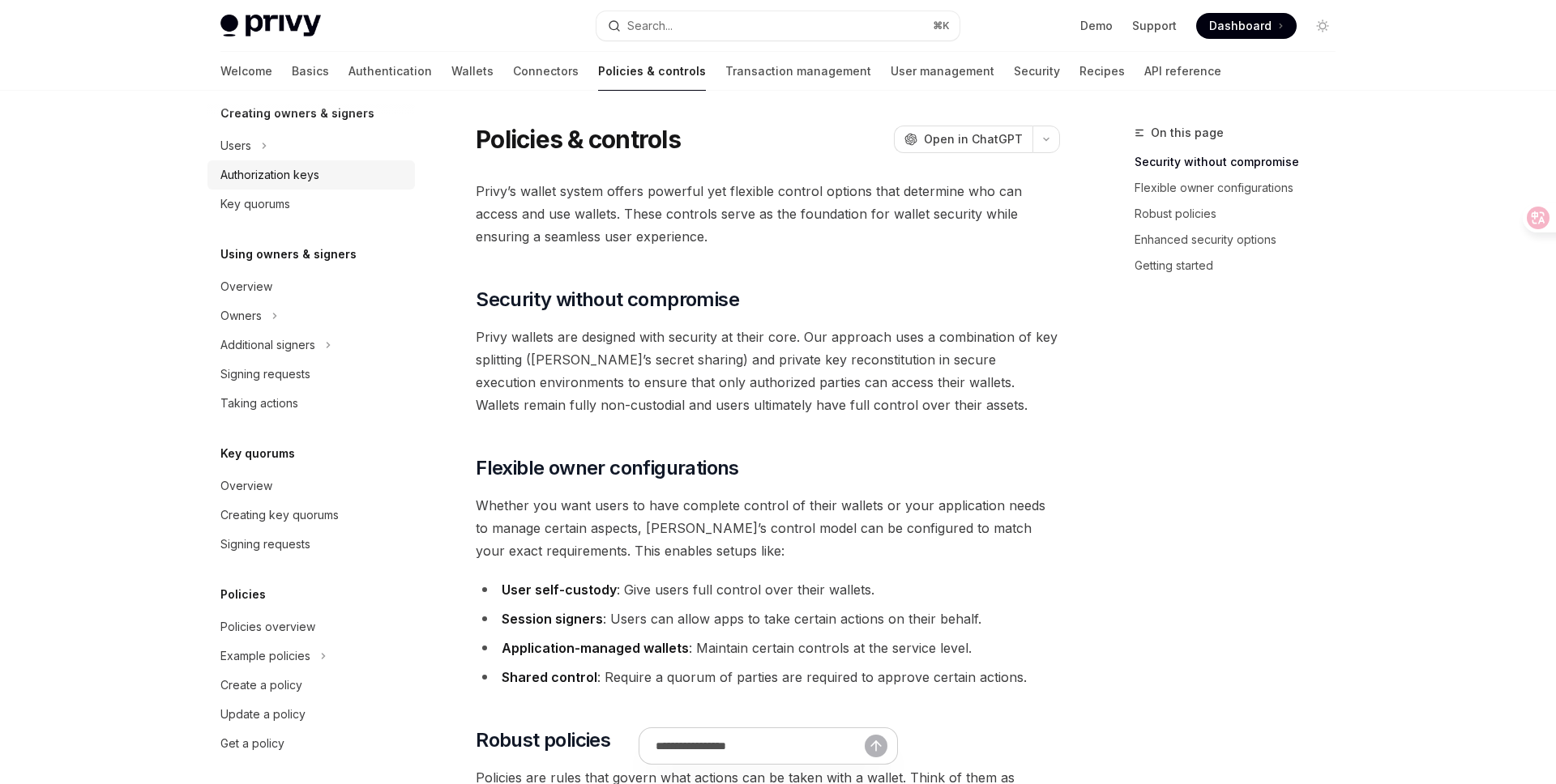
scroll to position [356, 0]
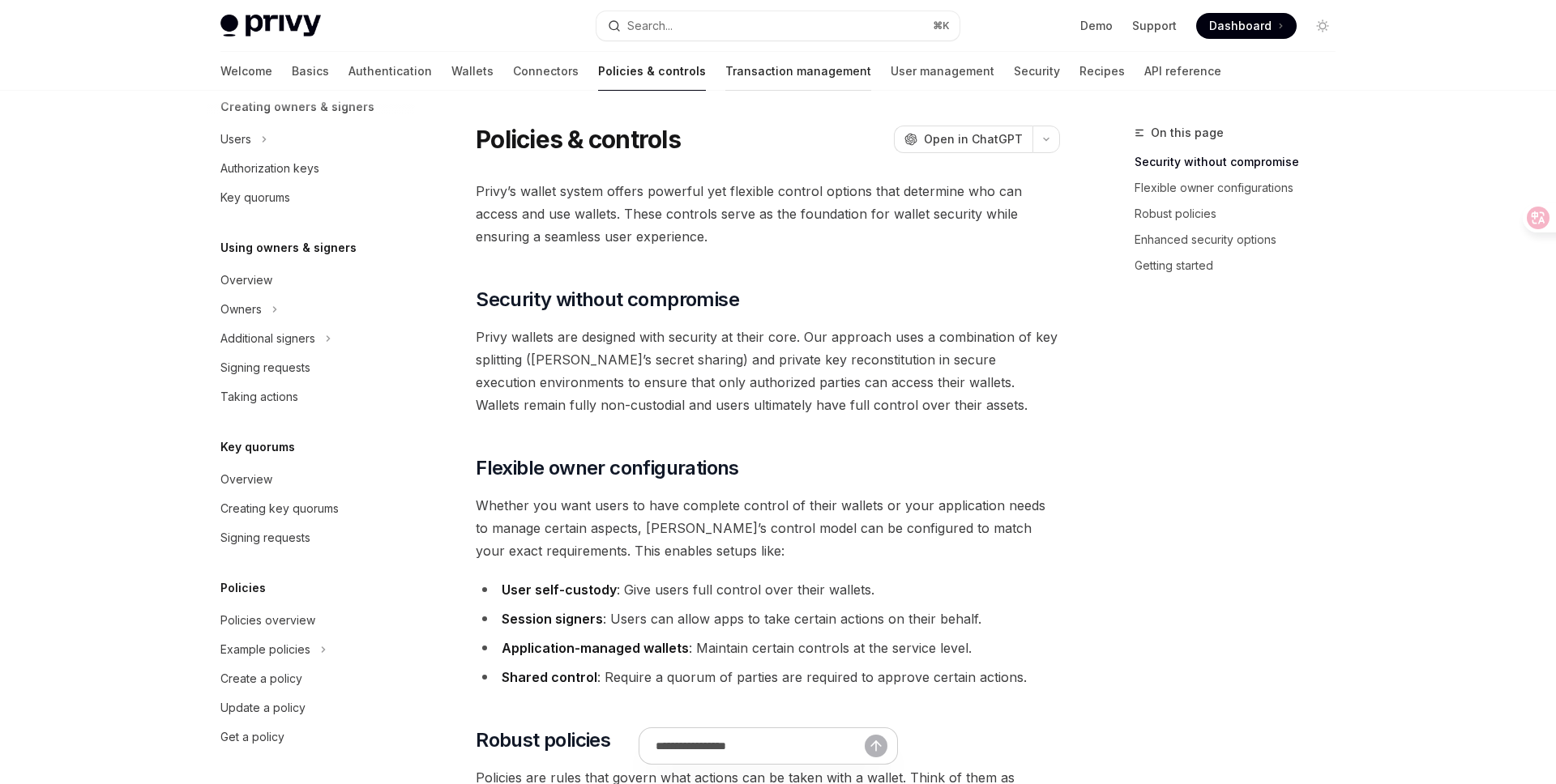
click at [734, 66] on link "Transaction management" at bounding box center [798, 71] width 146 height 39
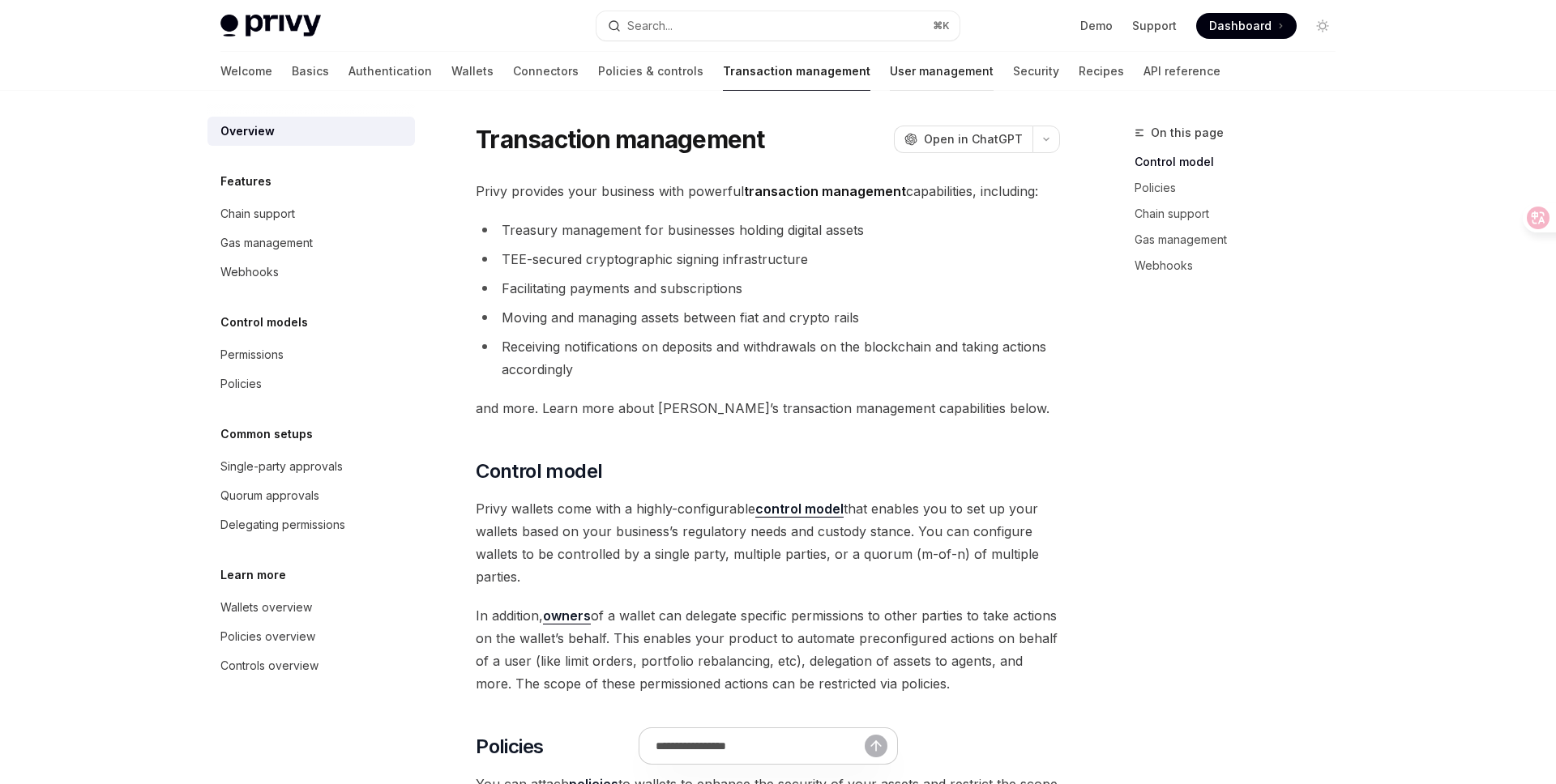
click at [890, 75] on link "User management" at bounding box center [942, 71] width 104 height 39
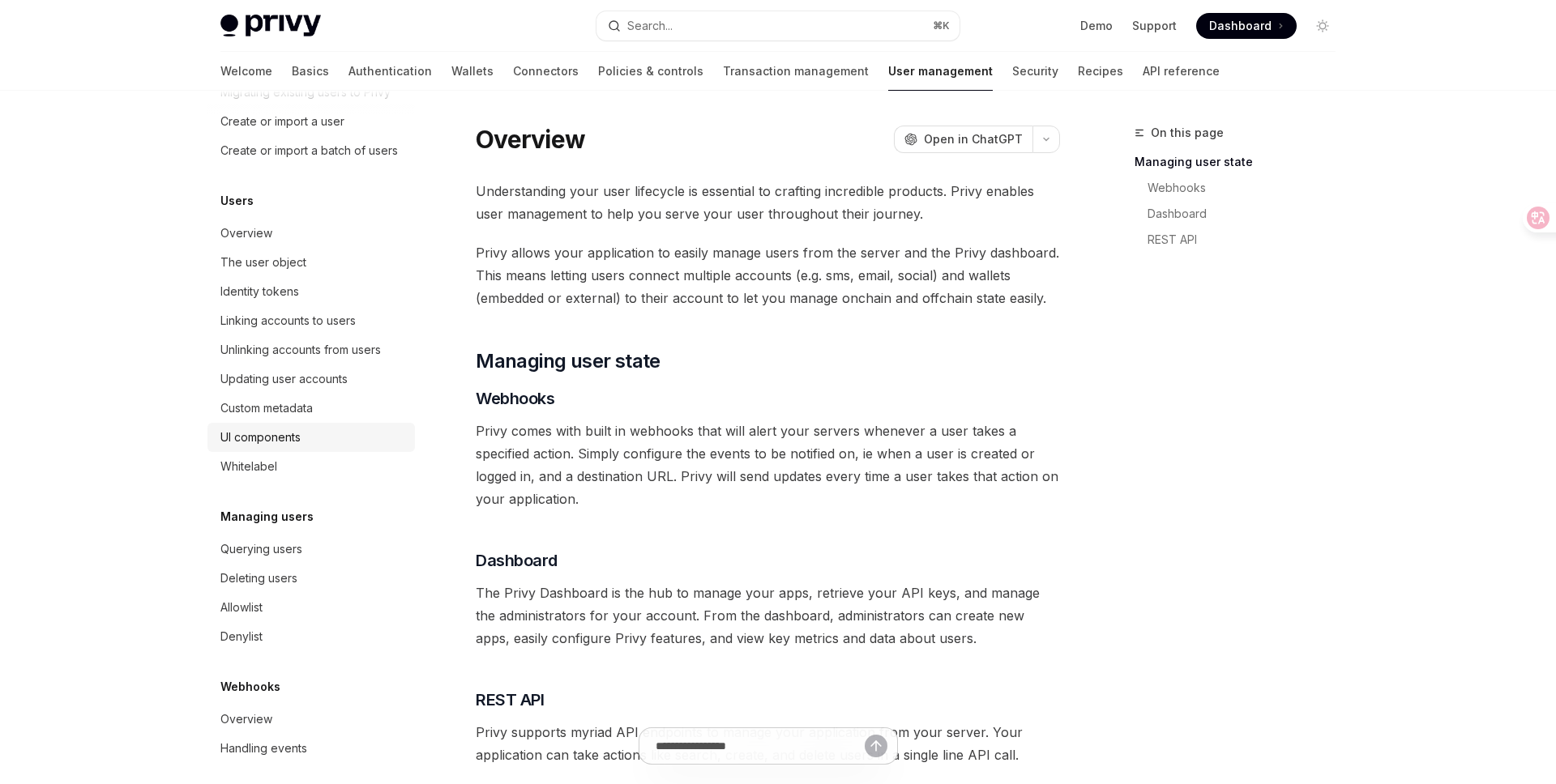
scroll to position [132, 0]
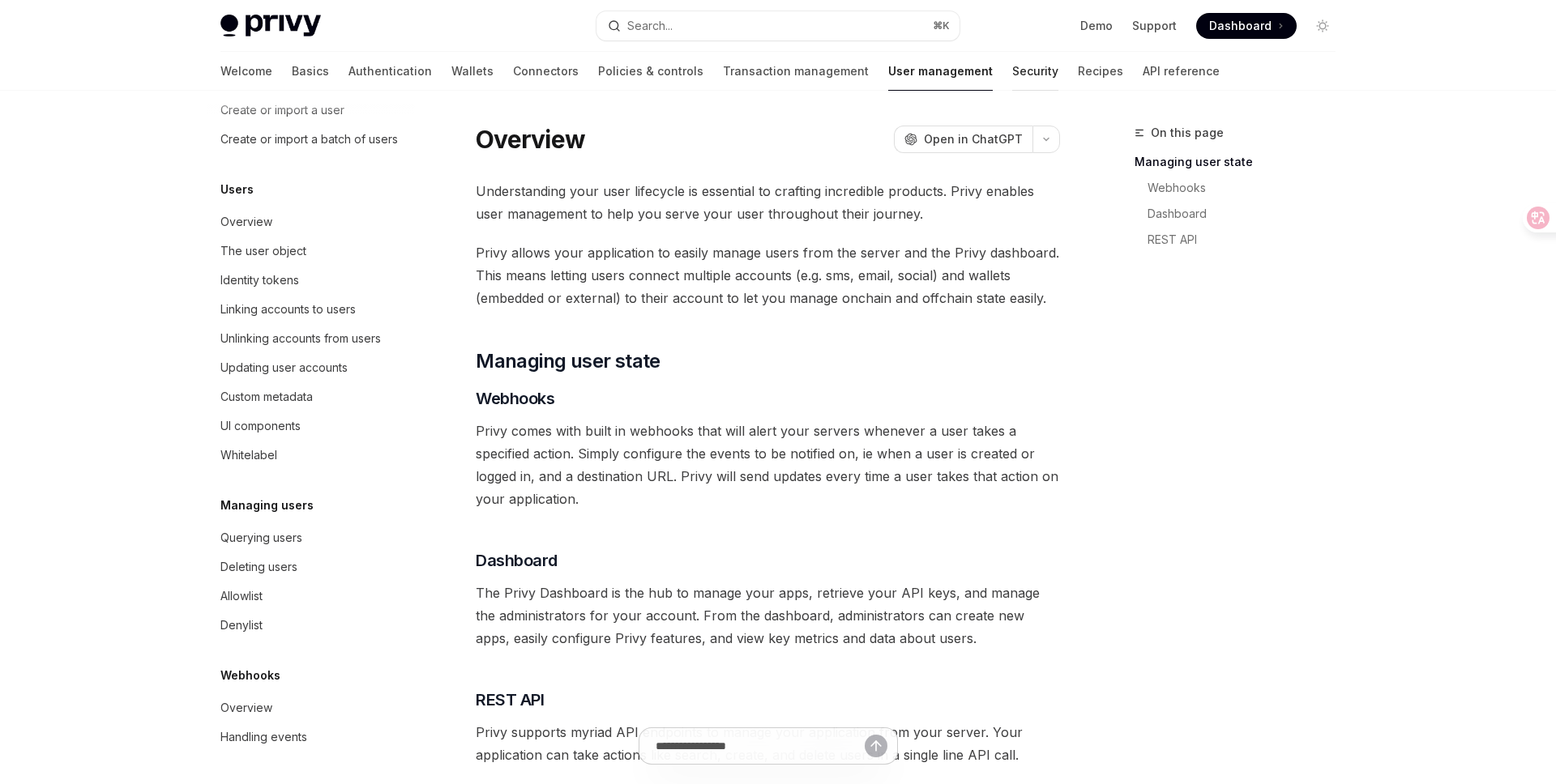
click at [1012, 77] on link "Security" at bounding box center [1035, 71] width 46 height 39
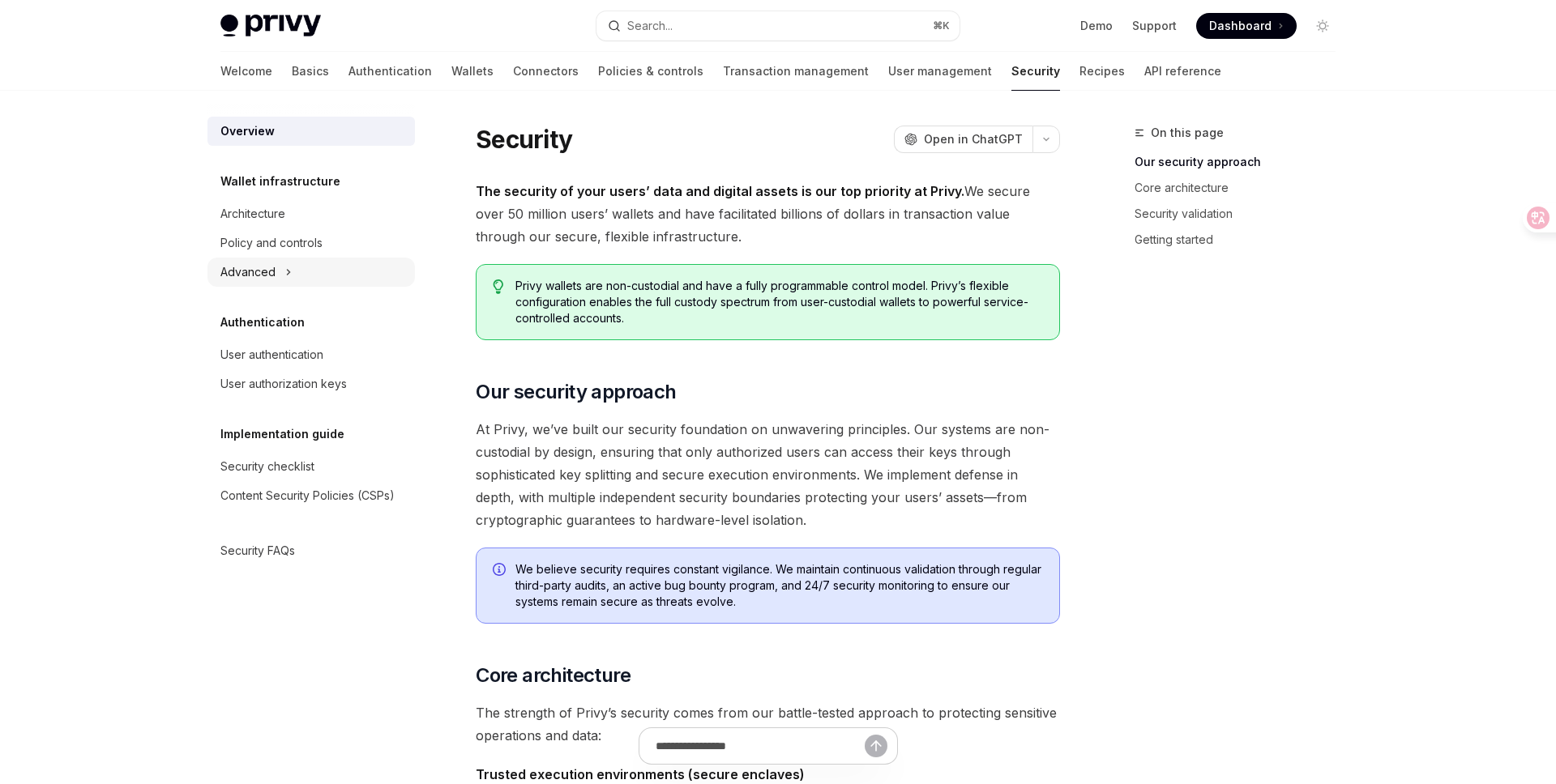
click at [288, 268] on icon at bounding box center [288, 272] width 7 height 19
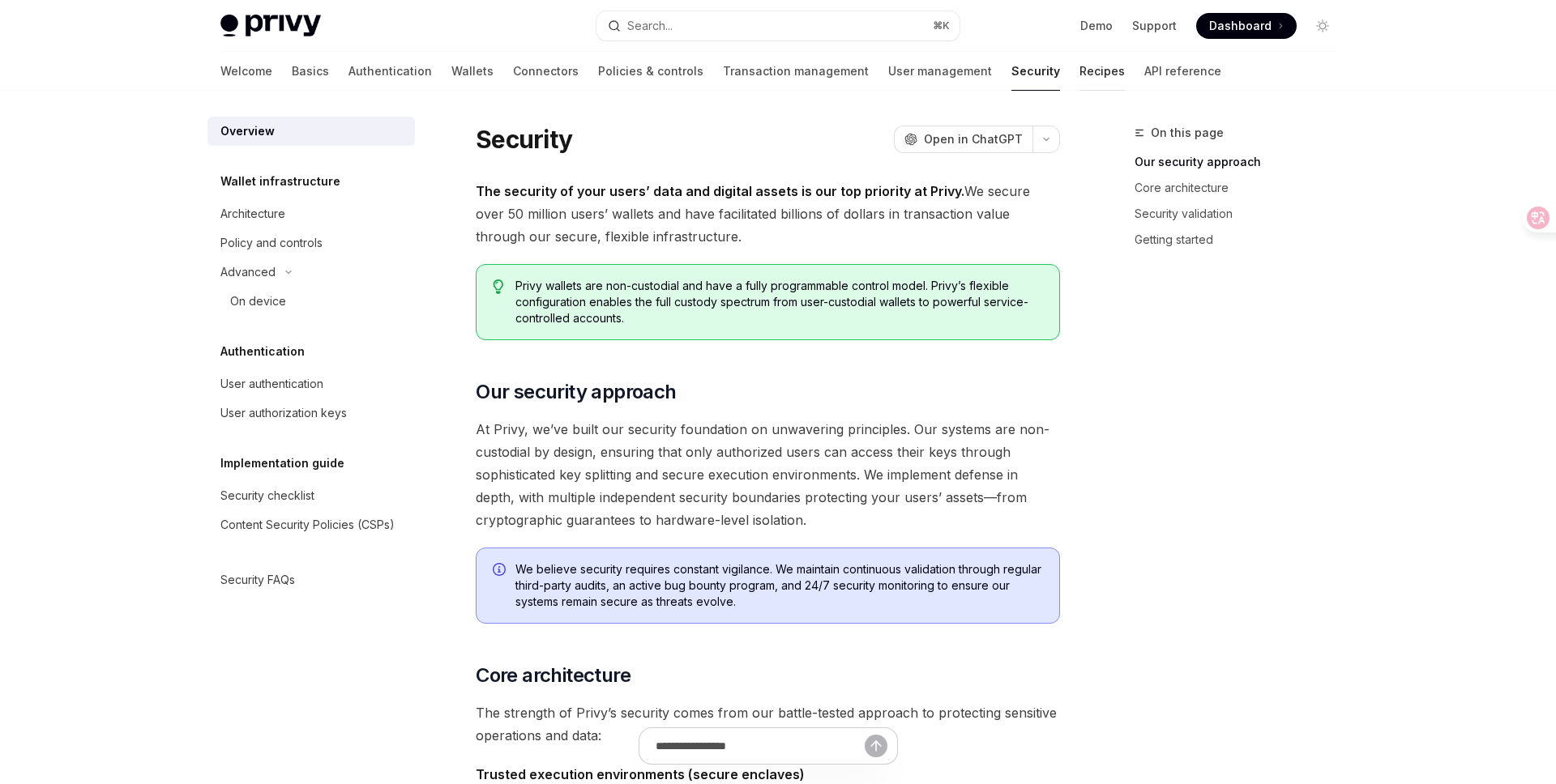
click at [1079, 70] on link "Recipes" at bounding box center [1101, 71] width 45 height 39
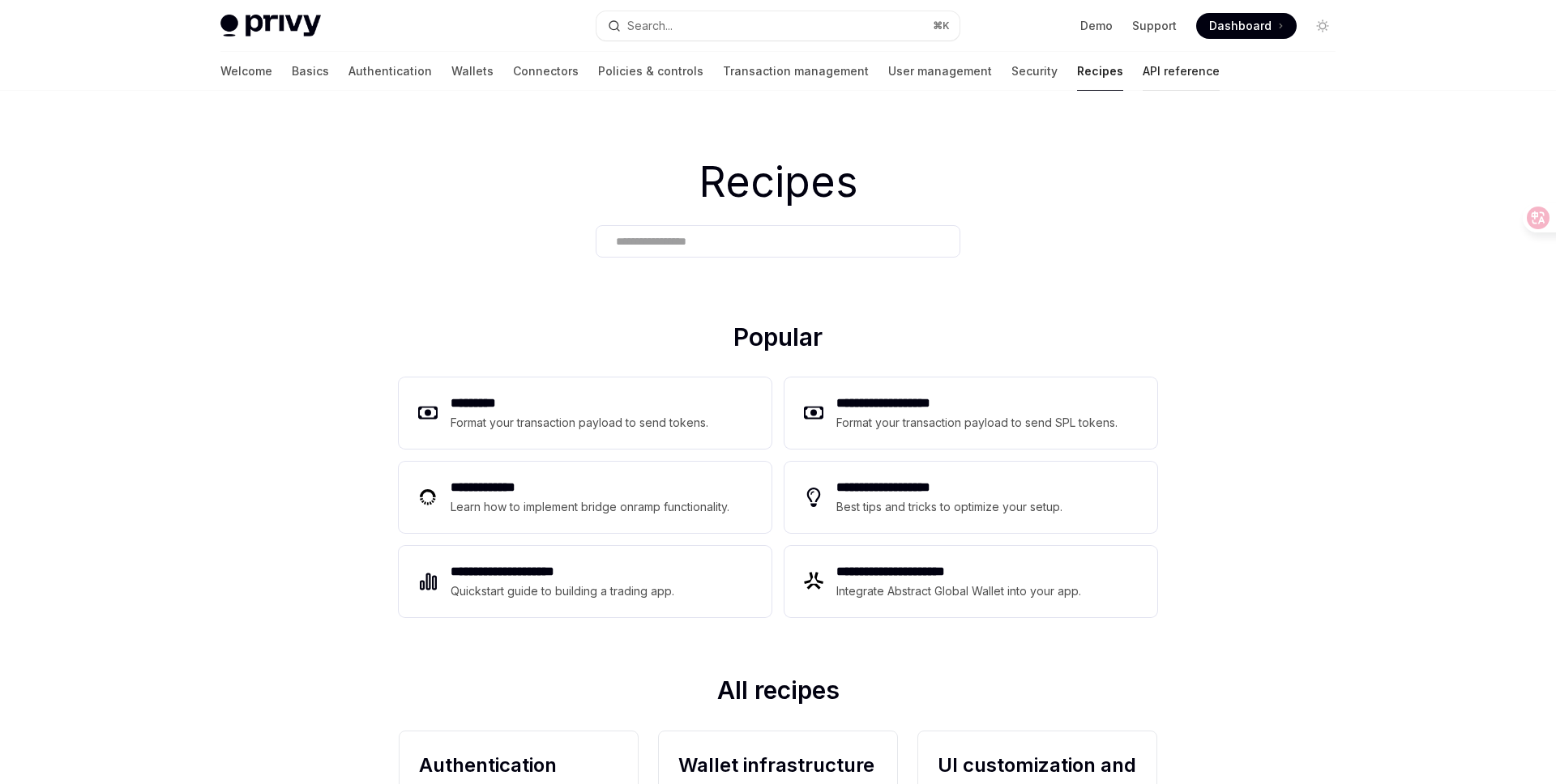
click at [1142, 73] on link "API reference" at bounding box center [1181, 71] width 77 height 39
type textarea "*"
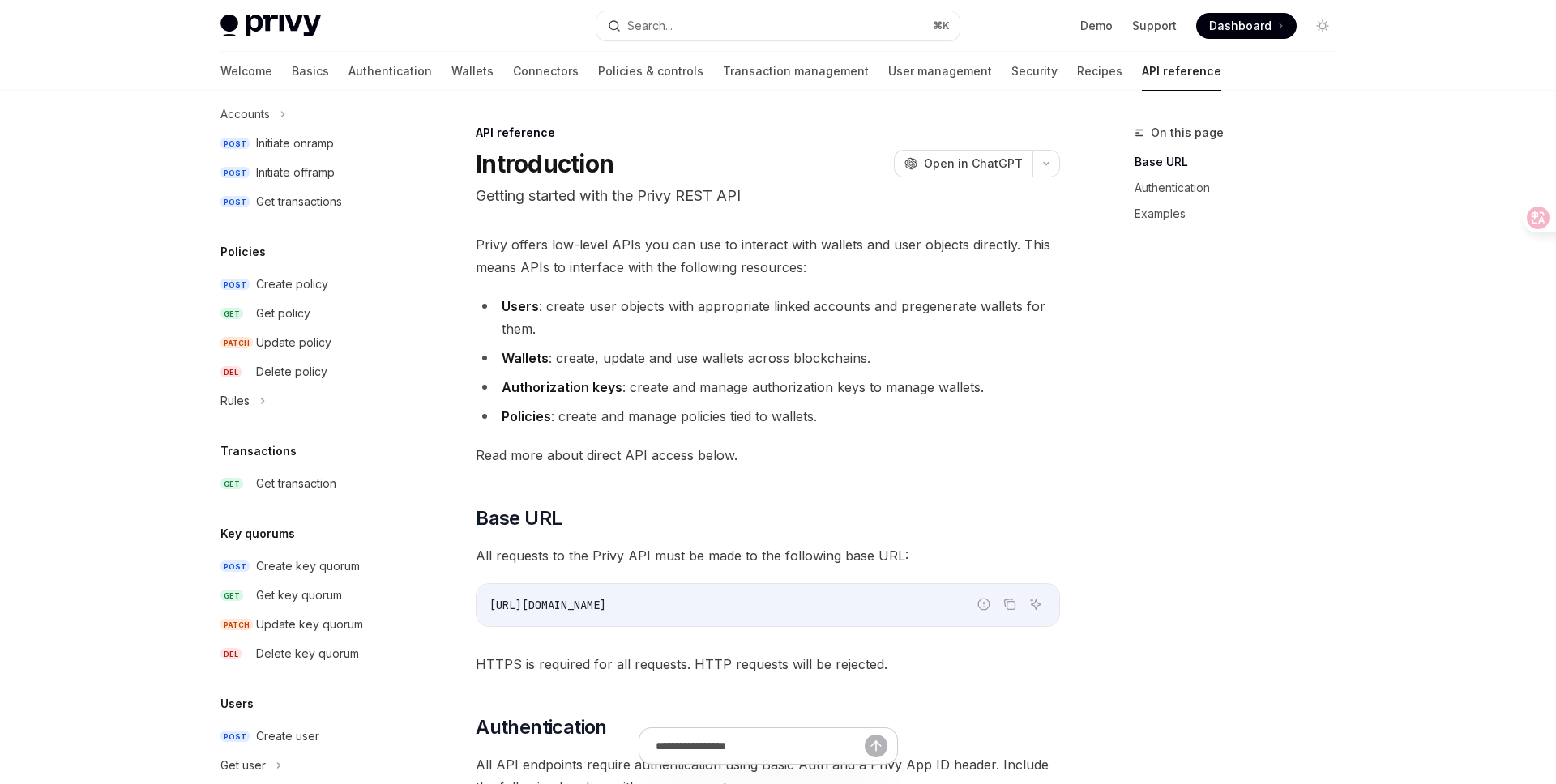
scroll to position [918, 0]
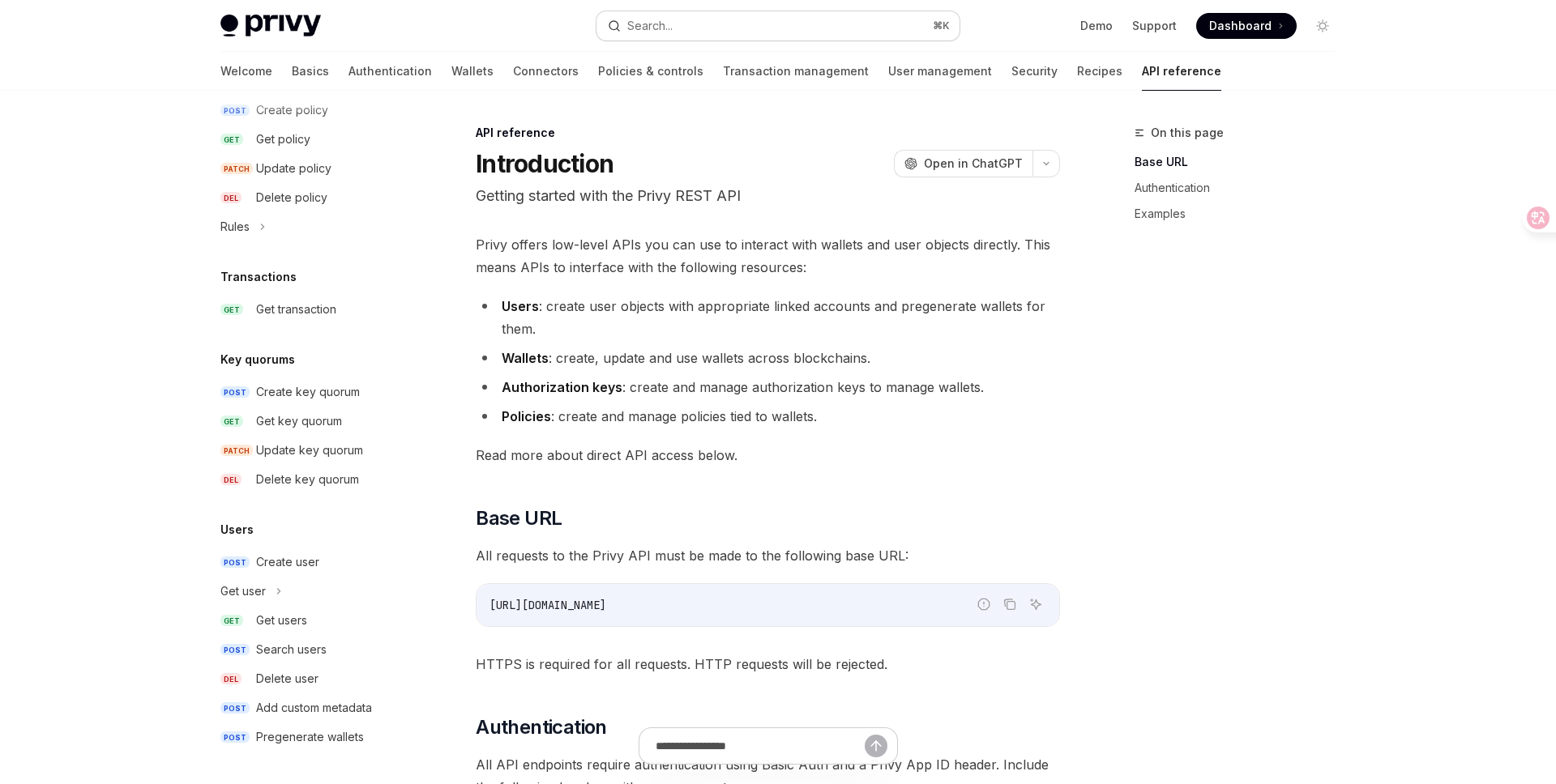
click at [697, 23] on button "Search... ⌘ K" at bounding box center [778, 26] width 363 height 29
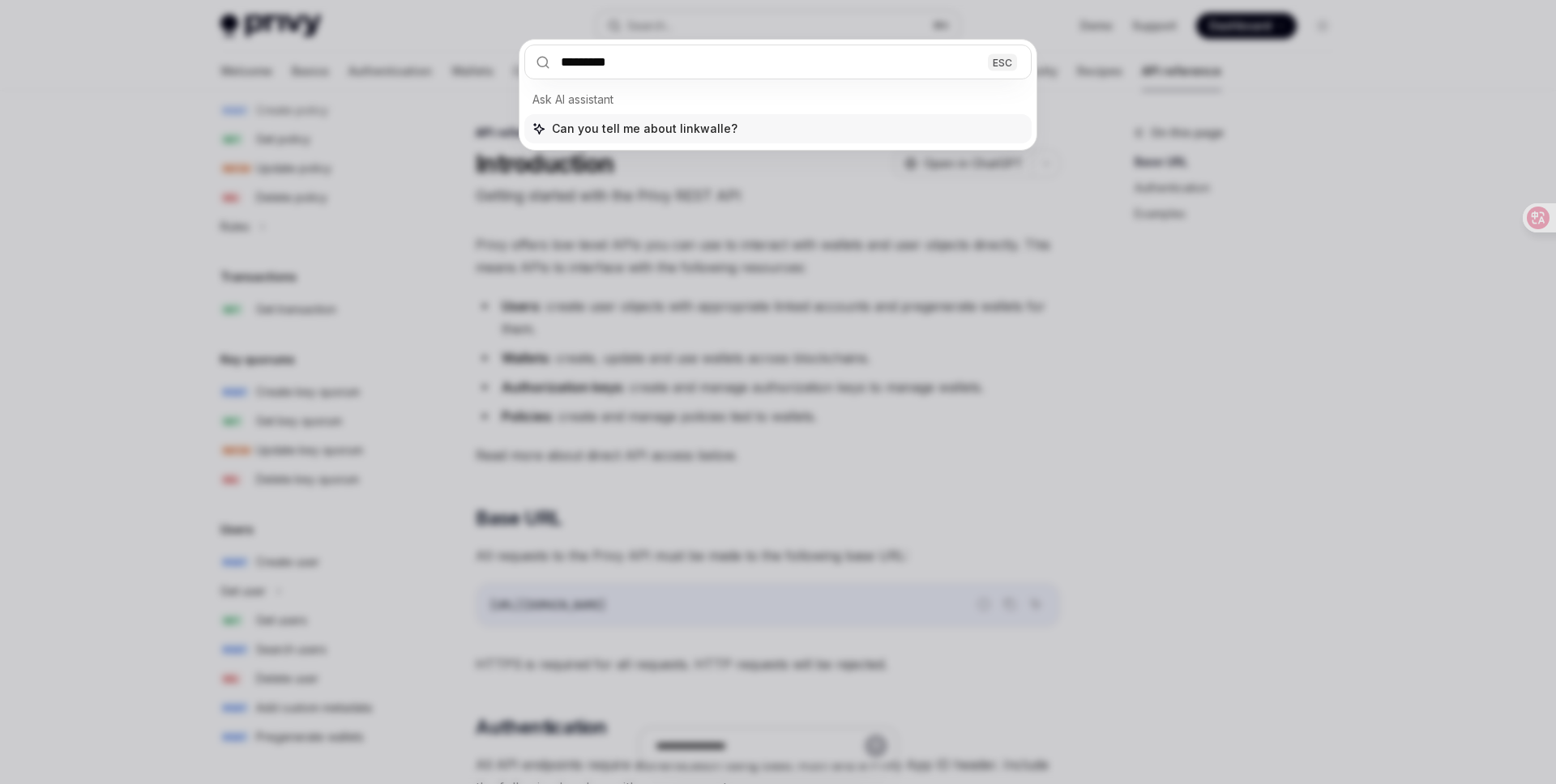
type input "**********"
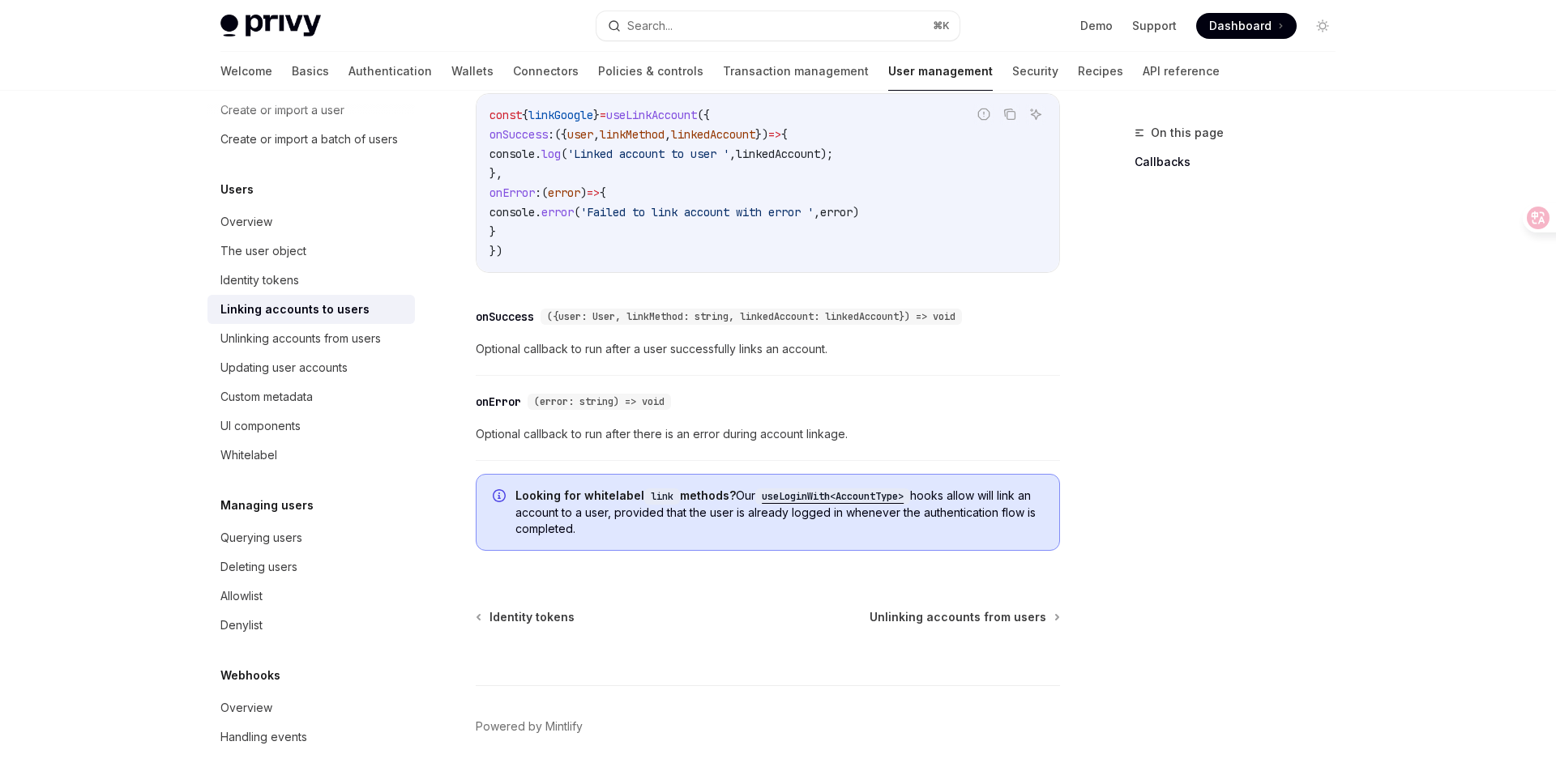
scroll to position [1869, 0]
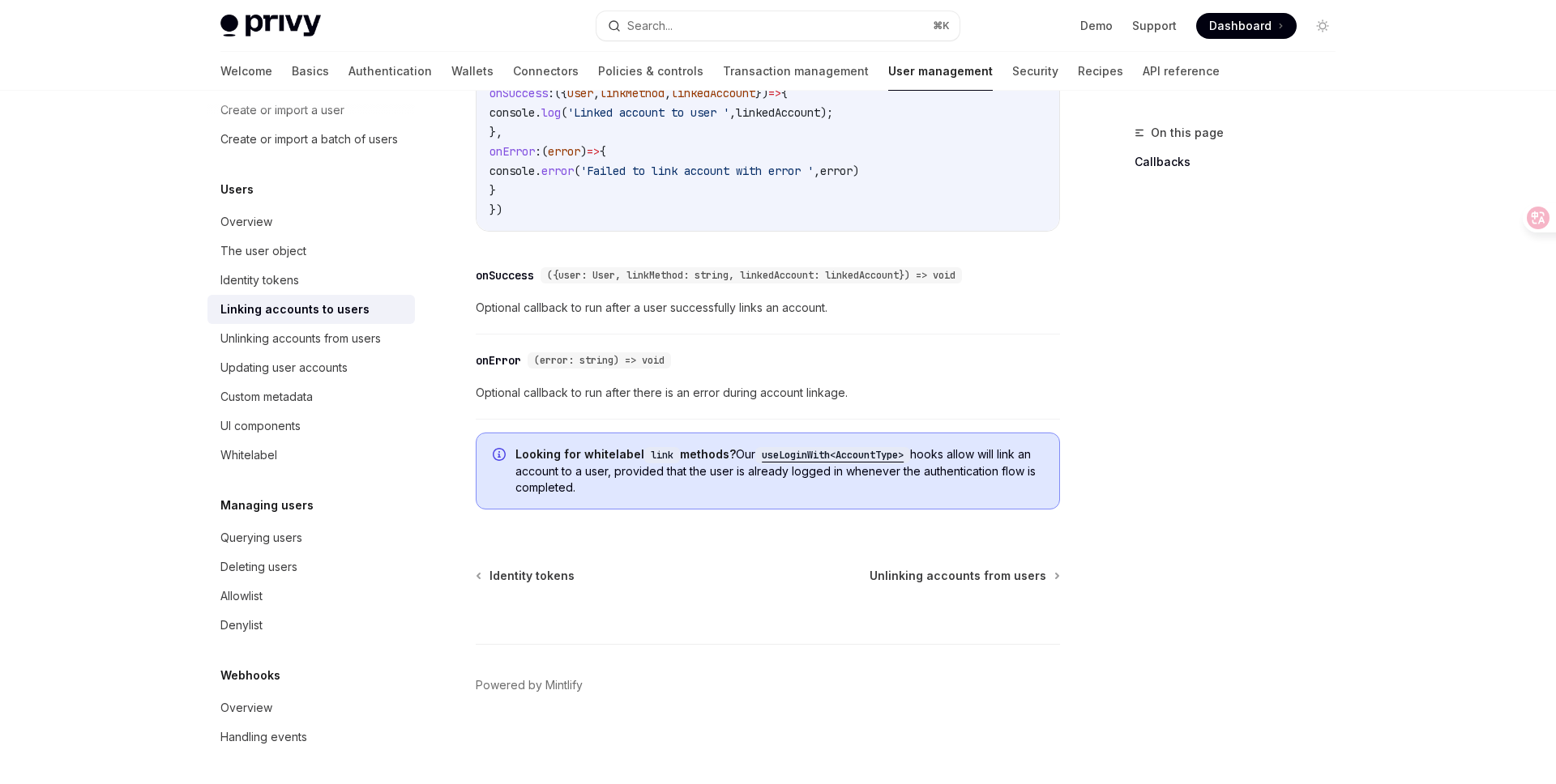
click at [806, 453] on code "useLoginWith<AccountType>" at bounding box center [832, 455] width 155 height 16
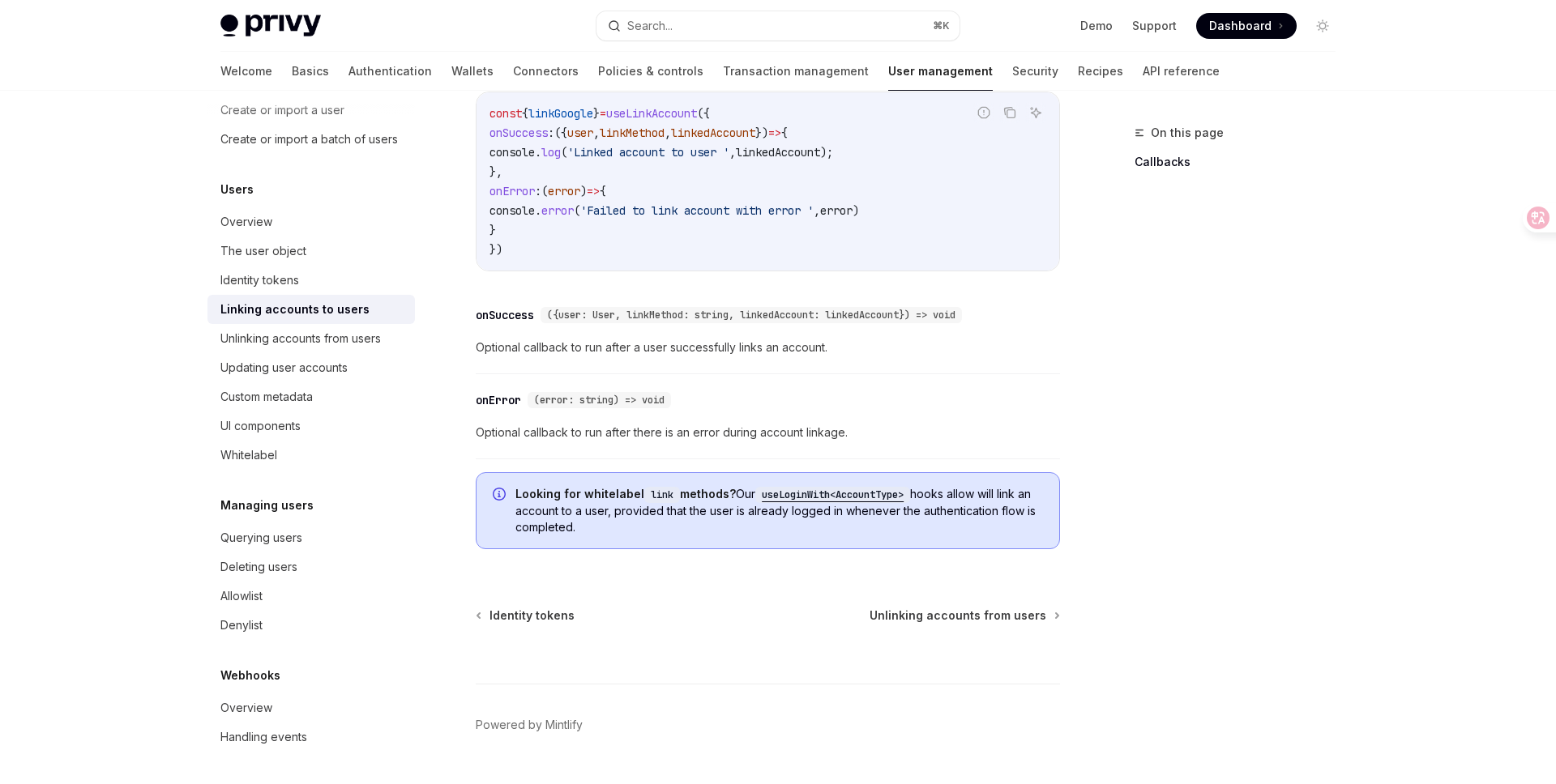
scroll to position [1847, 0]
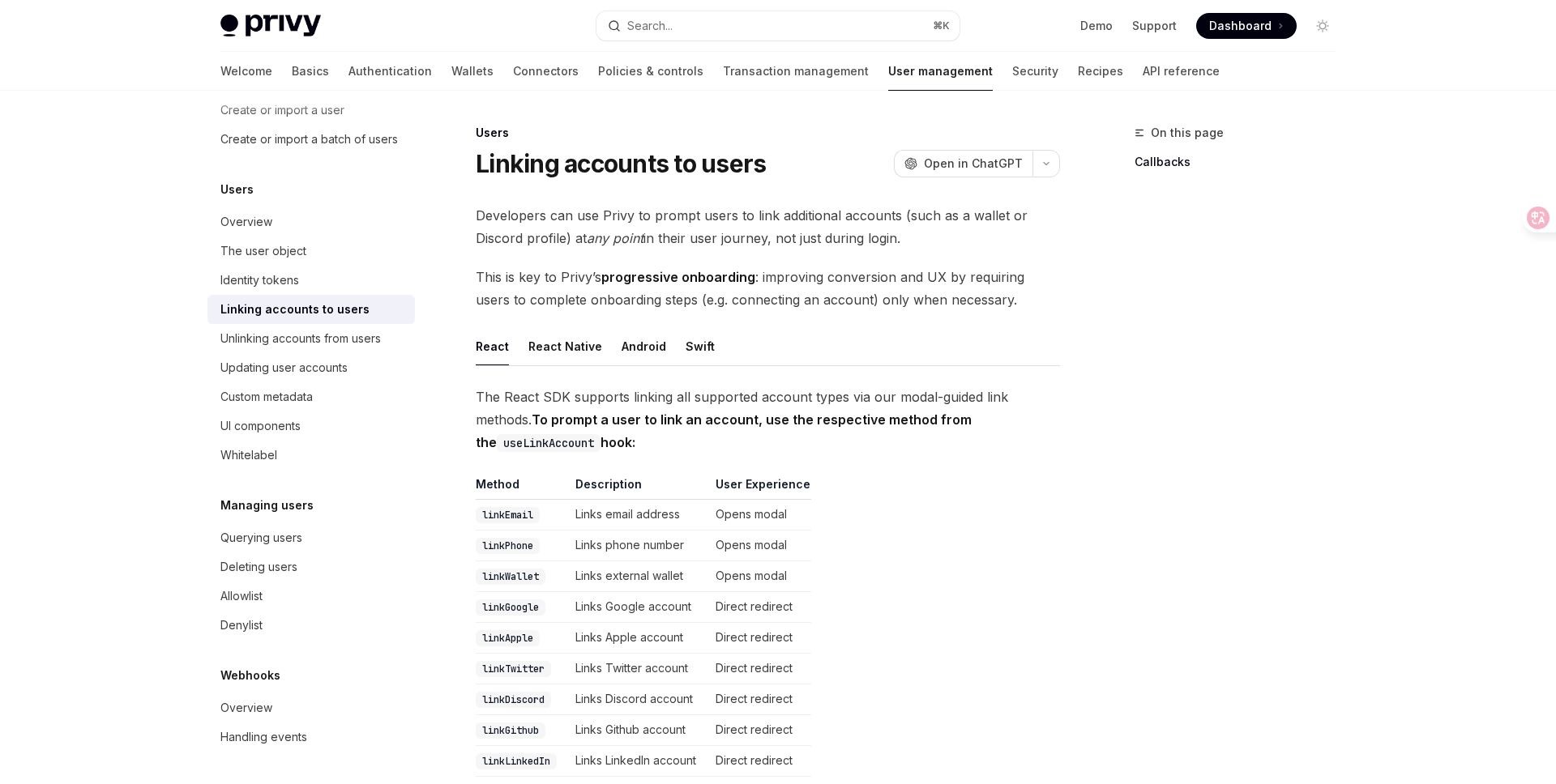
scroll to position [26, 0]
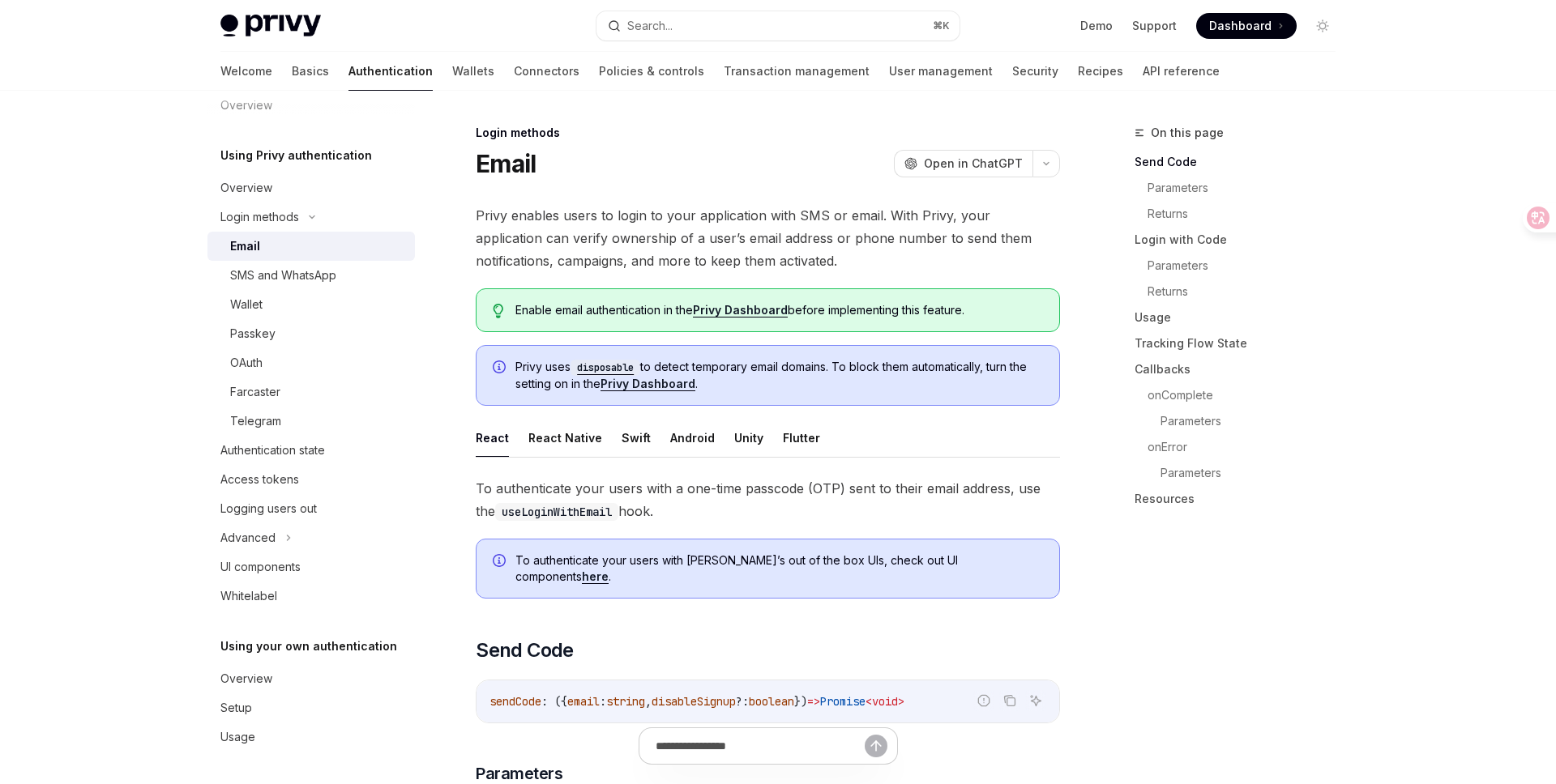
type textarea "*"
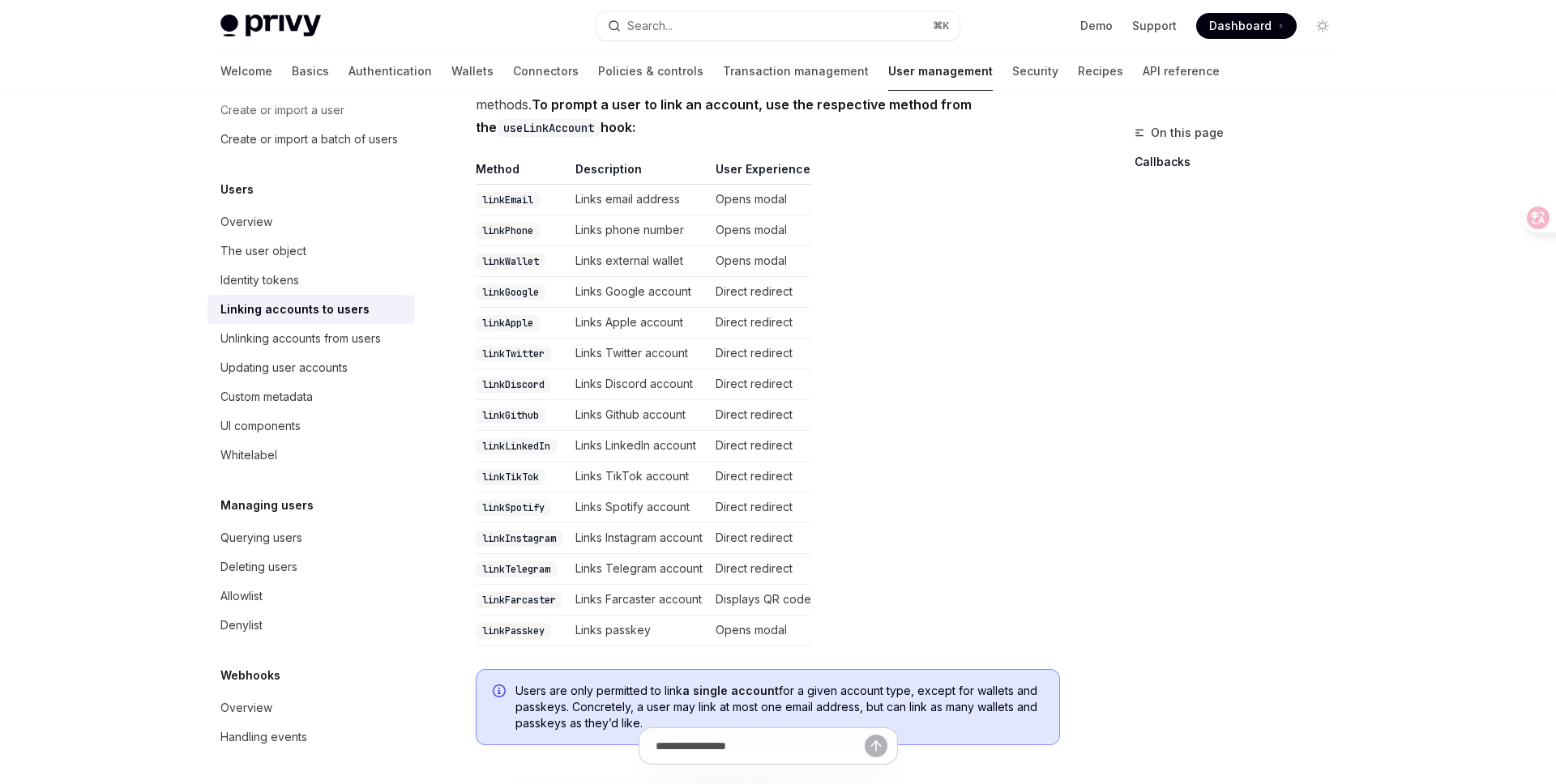
scroll to position [316, 0]
click at [554, 607] on td "linkFarcaster" at bounding box center [521, 600] width 93 height 31
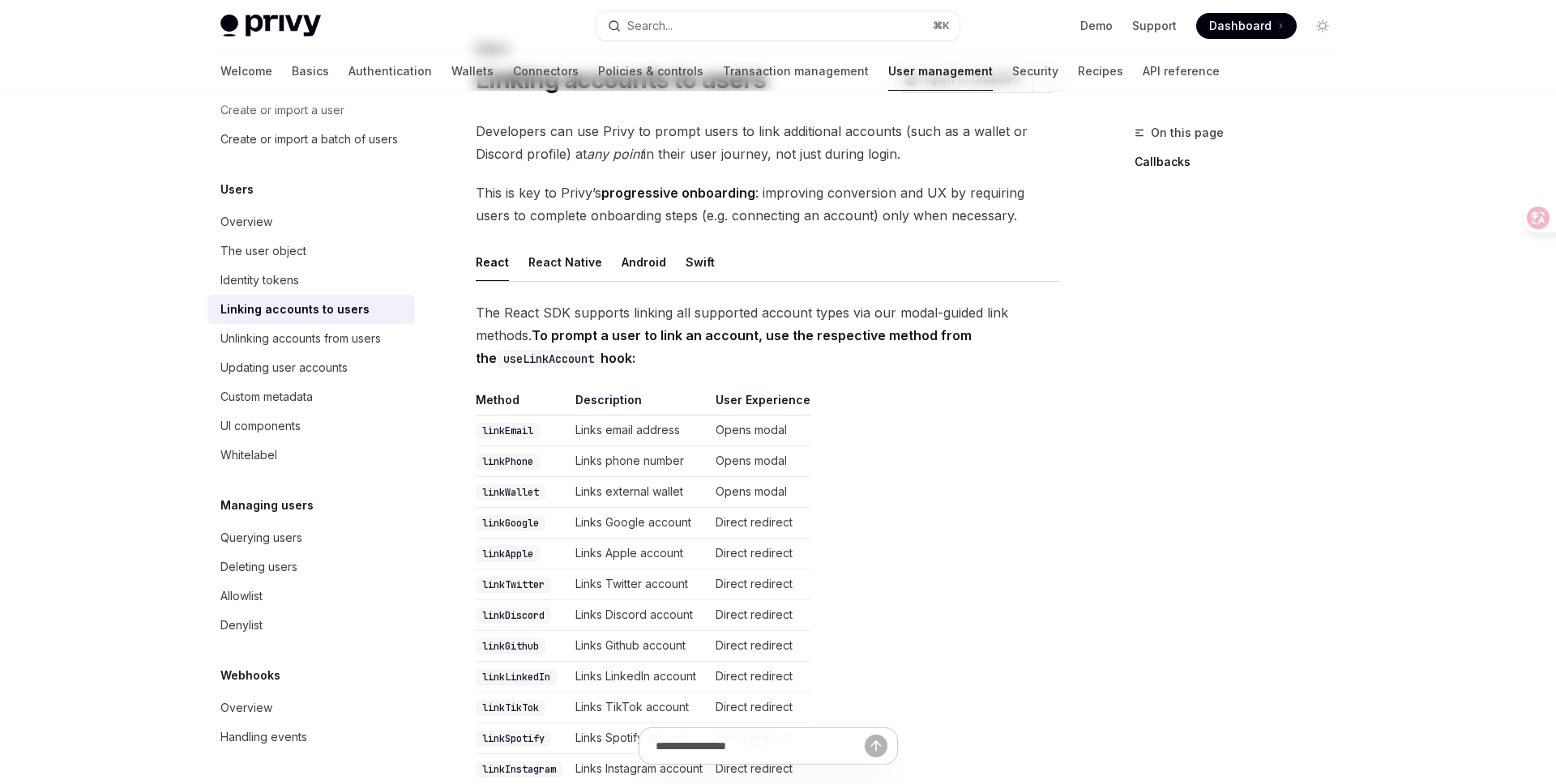
scroll to position [0, 0]
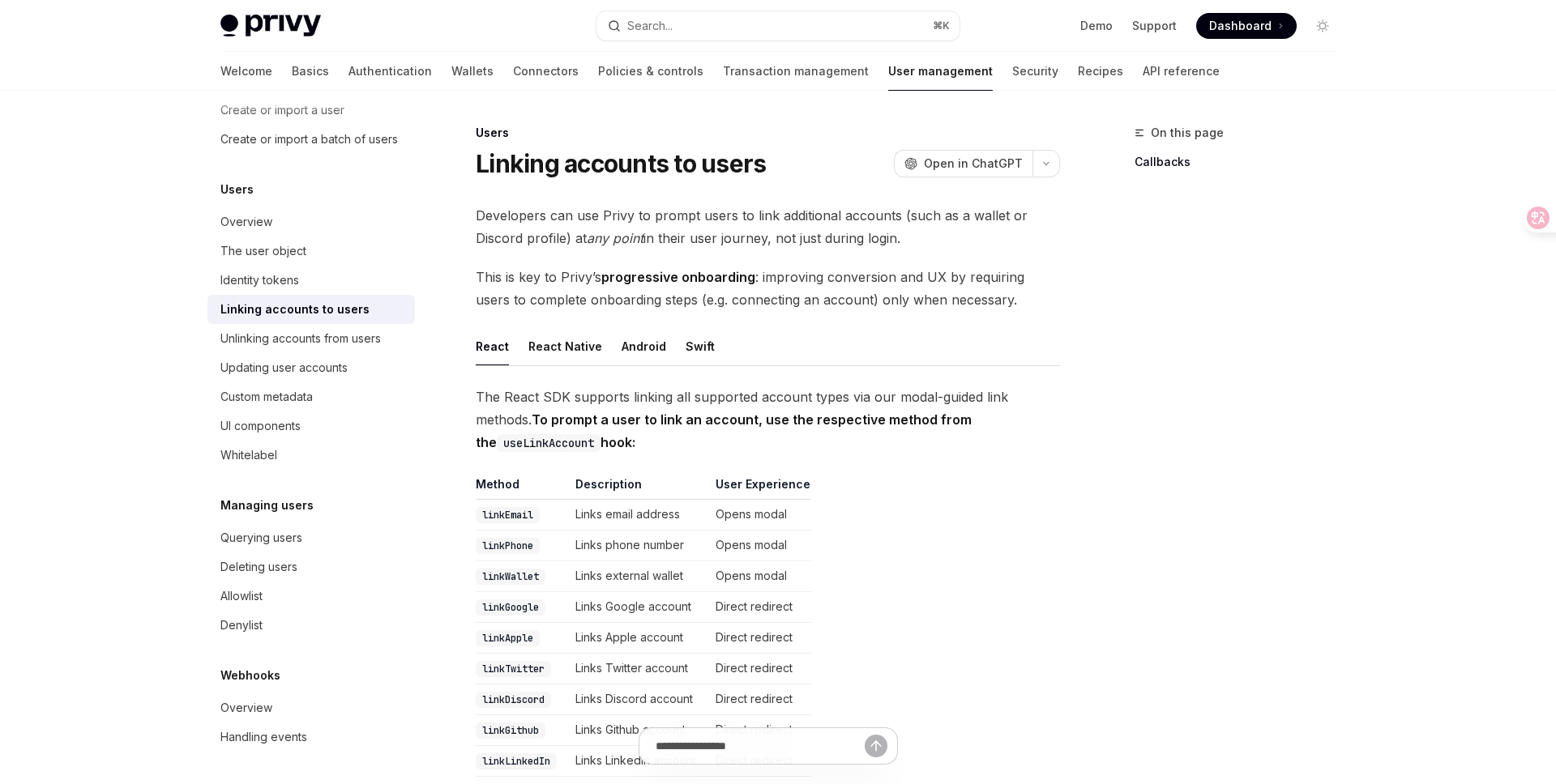
click at [1050, 476] on table "Method Description User Experience linkEmail Links email address Opens modal li…" at bounding box center [767, 719] width 585 height 486
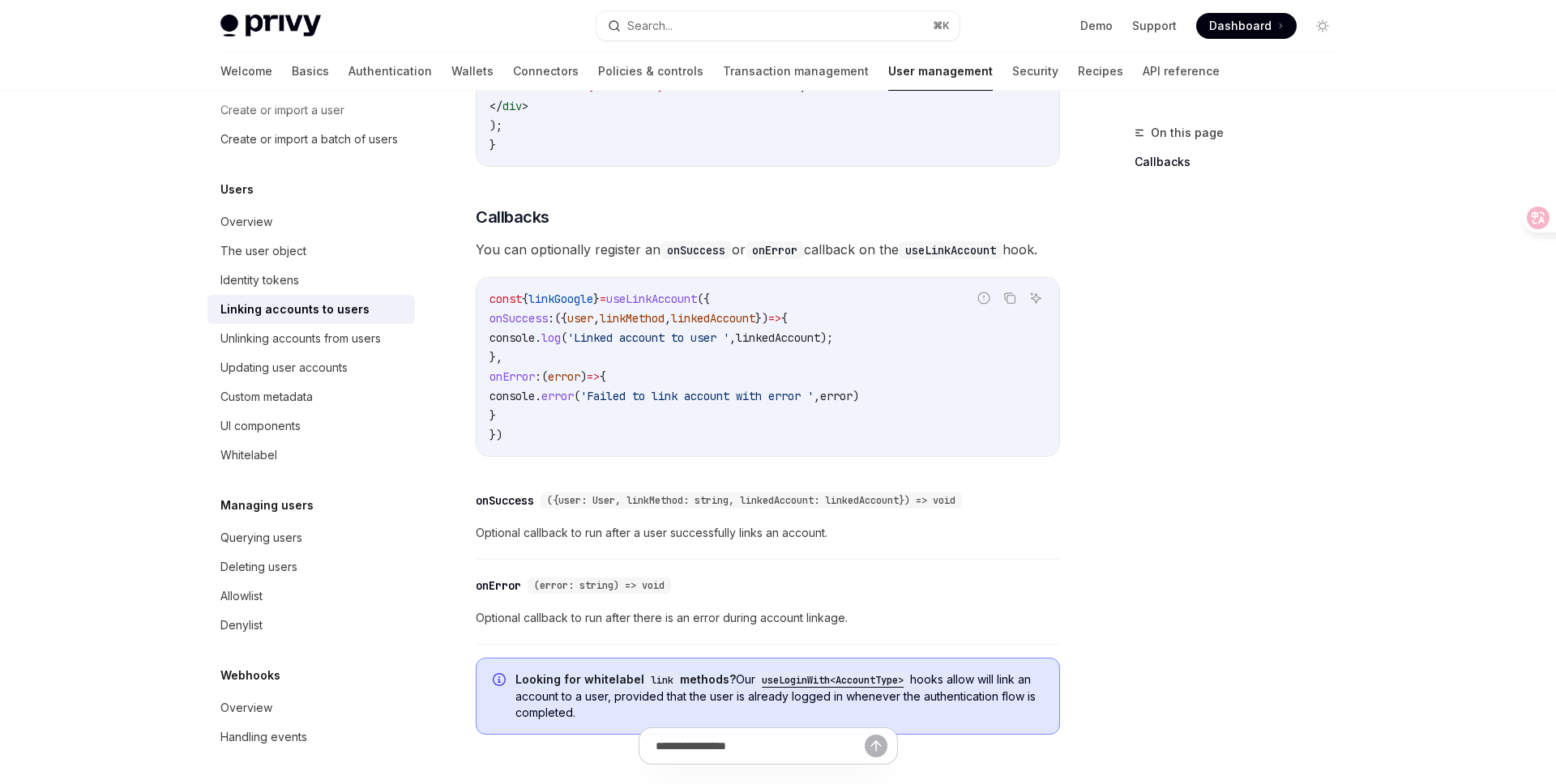
scroll to position [1626, 0]
